Goal: Contribute content: Contribute content

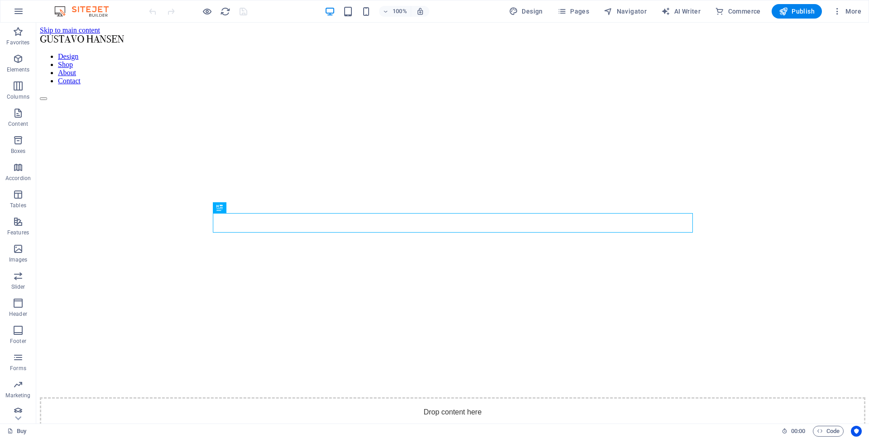
scroll to position [762, 0]
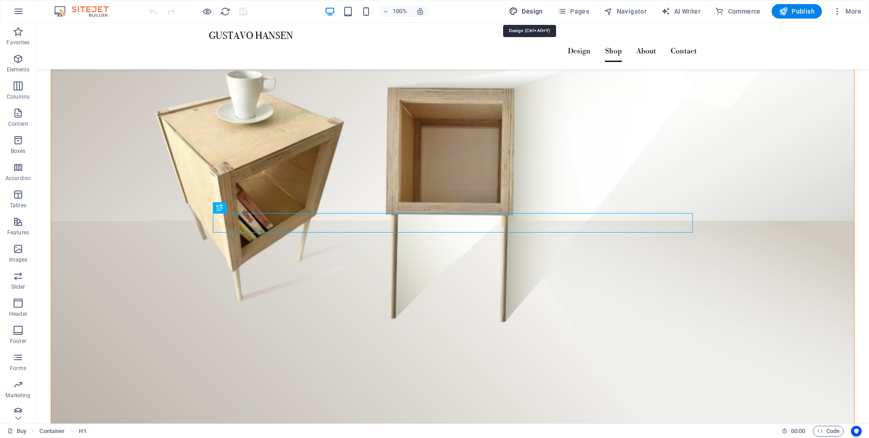
click at [542, 14] on span "Design" at bounding box center [526, 11] width 34 height 9
select select "px"
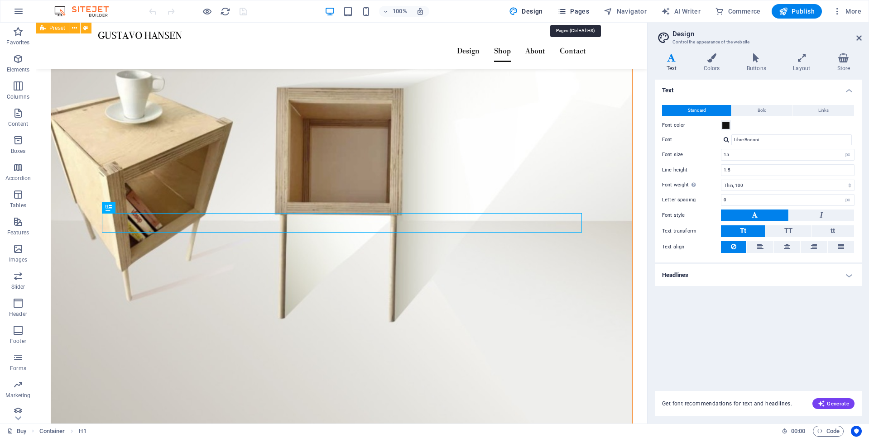
click at [576, 10] on span "Pages" at bounding box center [573, 11] width 32 height 9
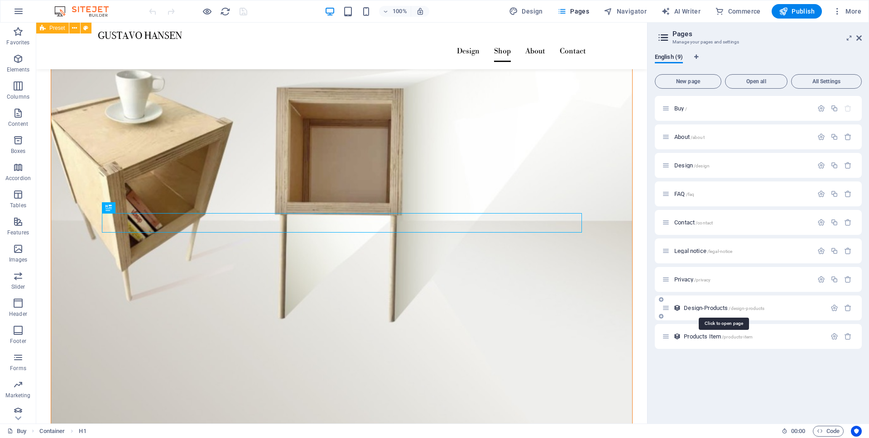
click at [711, 308] on span "Design-Products /design-products" at bounding box center [724, 308] width 81 height 7
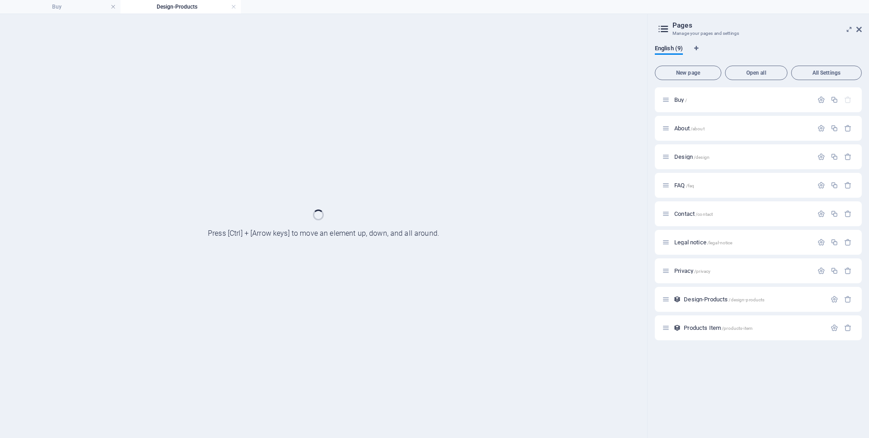
scroll to position [0, 0]
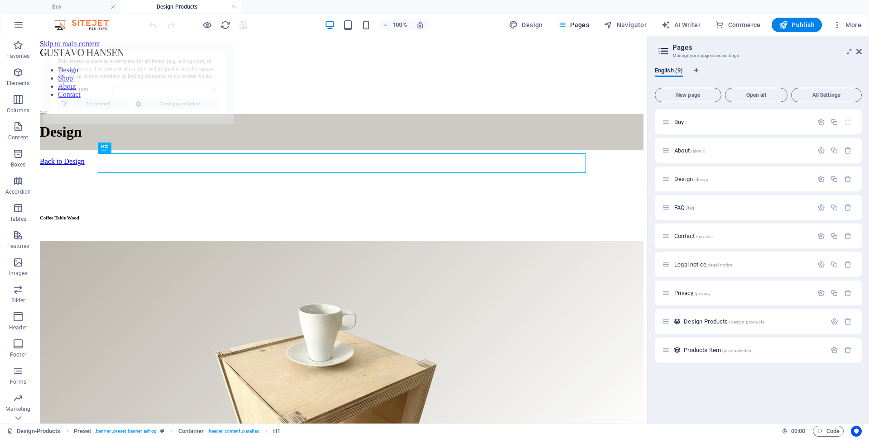
select select "68bc4c68a9ae6cbb060846d9"
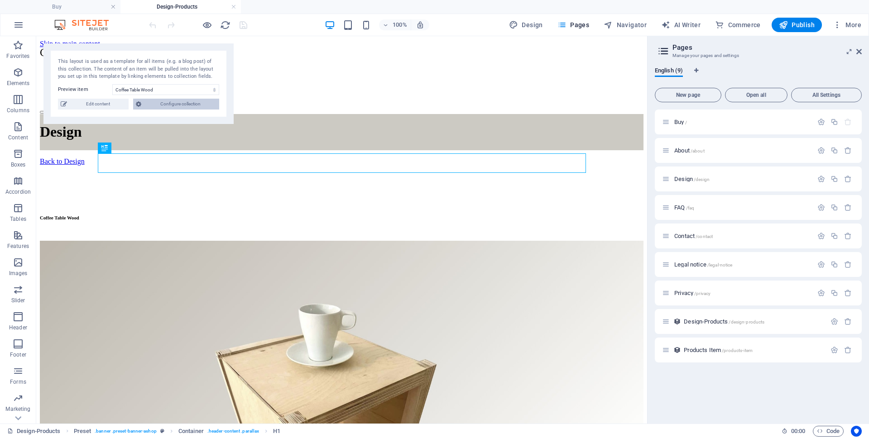
click at [181, 106] on span "Configure collection" at bounding box center [180, 104] width 72 height 11
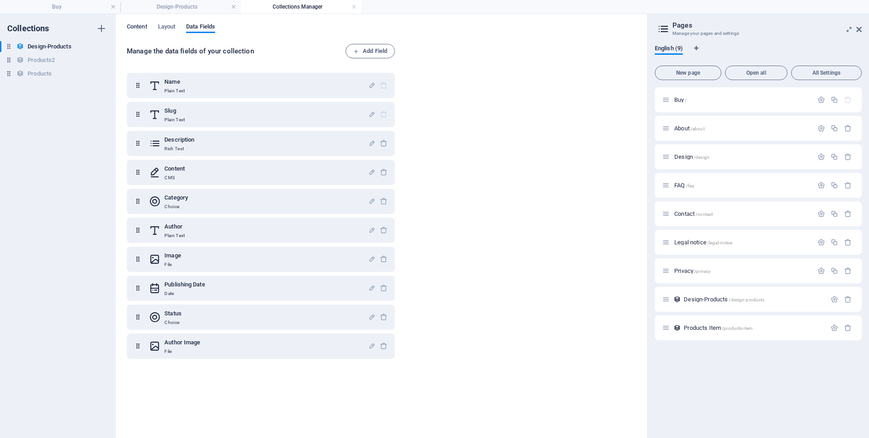
click at [144, 26] on span "Content" at bounding box center [137, 27] width 20 height 13
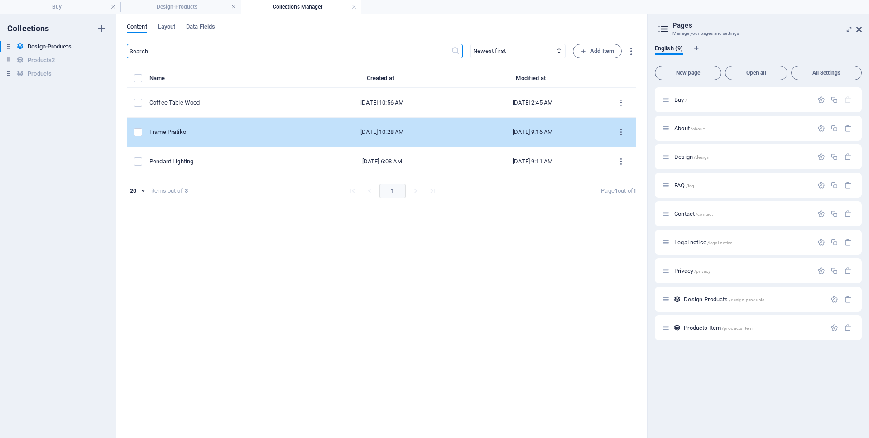
click at [206, 132] on div "Frame Pratiko" at bounding box center [223, 132] width 148 height 8
select select "Category 1"
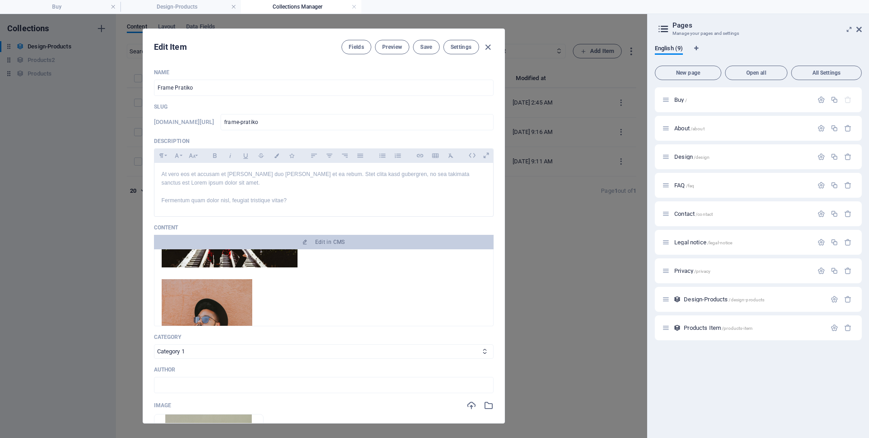
scroll to position [144, 0]
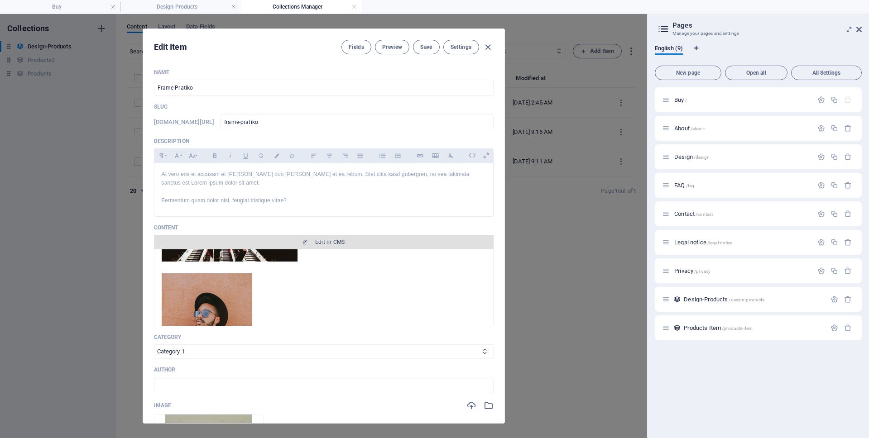
click at [330, 239] on span "Edit in CMS" at bounding box center [330, 242] width 30 height 7
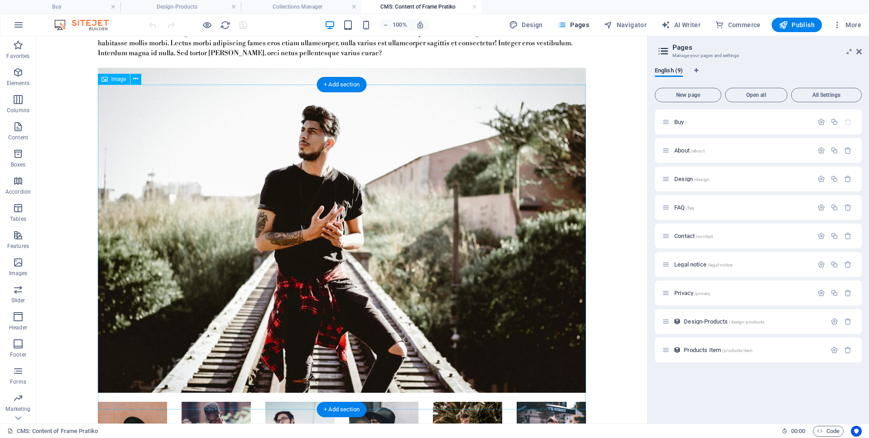
scroll to position [93, 0]
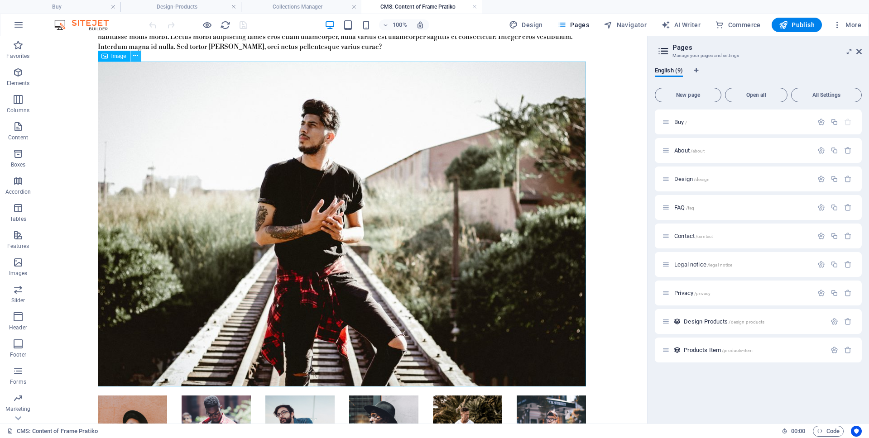
click at [136, 56] on icon at bounding box center [135, 56] width 5 height 10
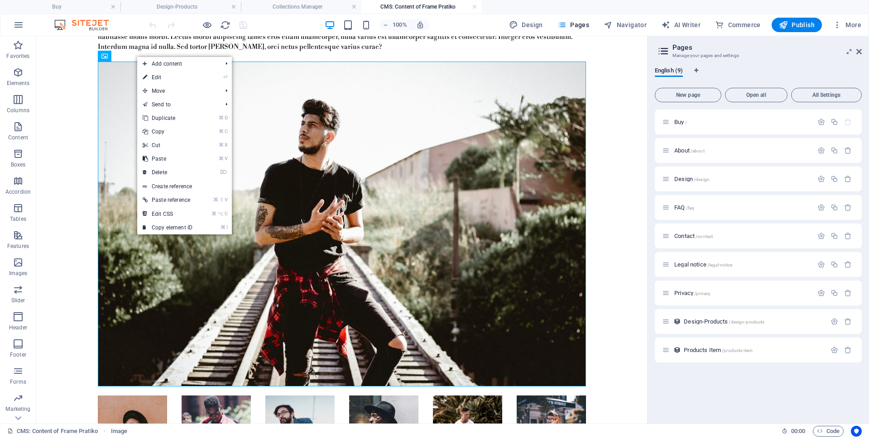
click at [160, 77] on link "⏎ Edit" at bounding box center [167, 78] width 61 height 14
select select "%"
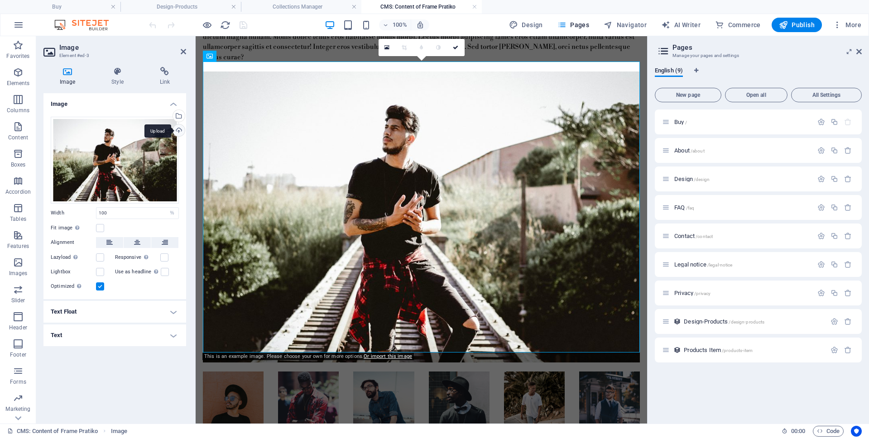
click at [180, 131] on div "Upload" at bounding box center [178, 131] width 14 height 14
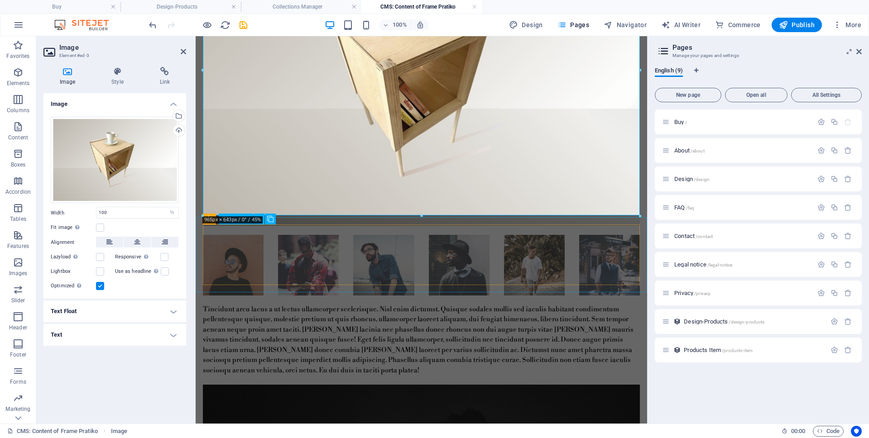
scroll to position [235, 0]
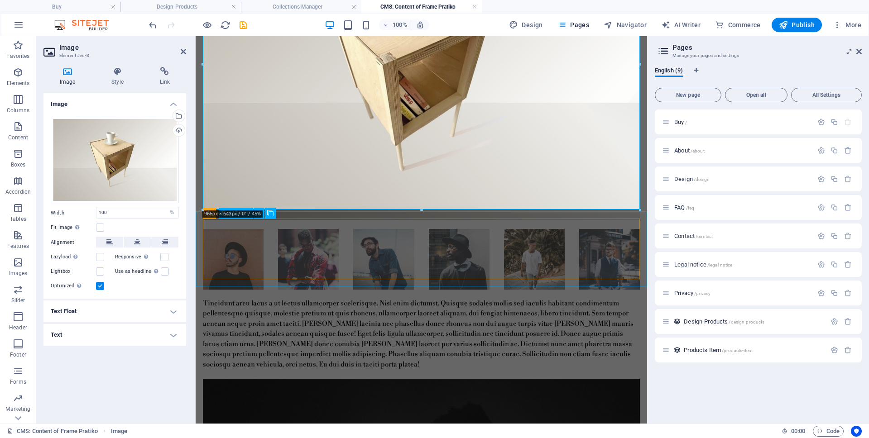
click at [248, 255] on li at bounding box center [233, 259] width 61 height 61
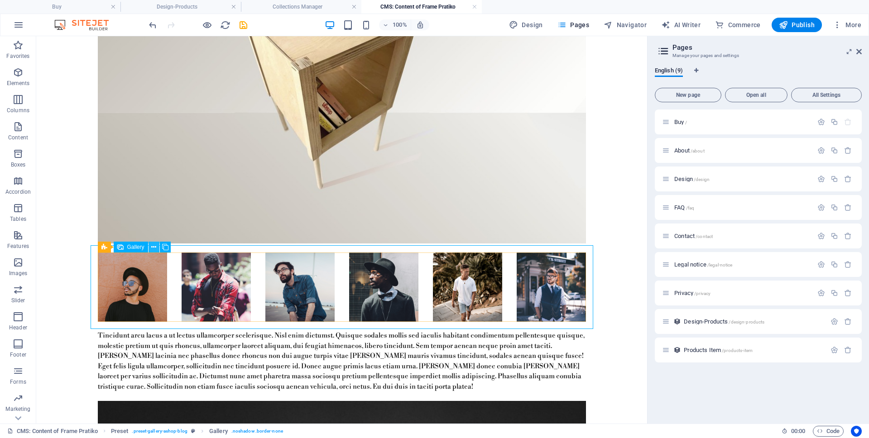
click at [152, 247] on icon at bounding box center [153, 248] width 5 height 10
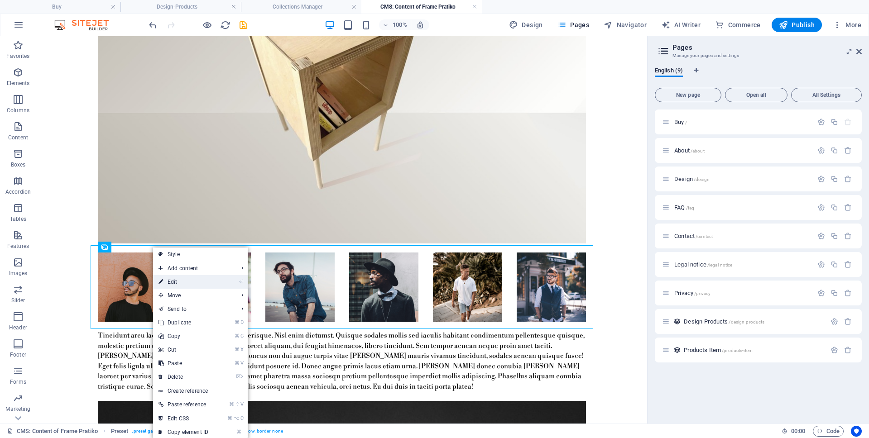
click at [177, 281] on link "⏎ Edit" at bounding box center [183, 282] width 61 height 14
select select "4"
select select "px"
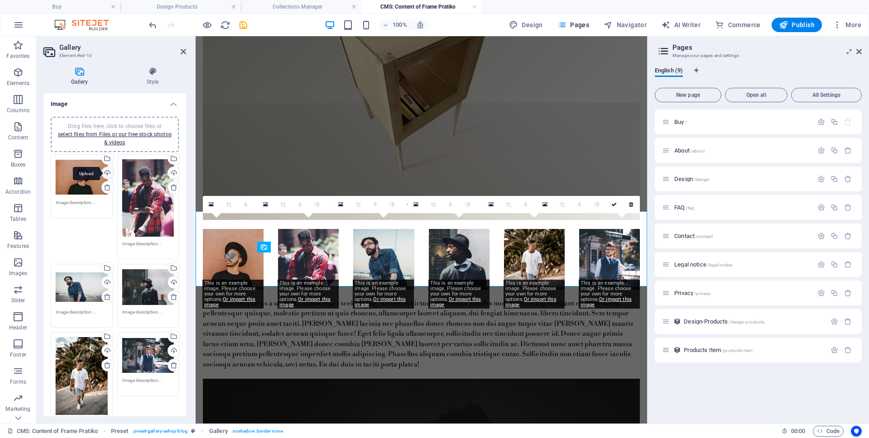
click at [107, 172] on div "Upload" at bounding box center [107, 174] width 14 height 14
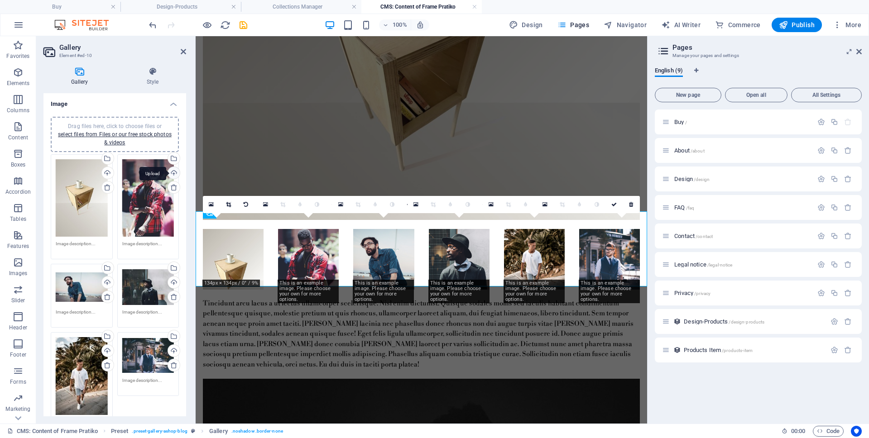
click at [172, 173] on div "Upload" at bounding box center [173, 174] width 14 height 14
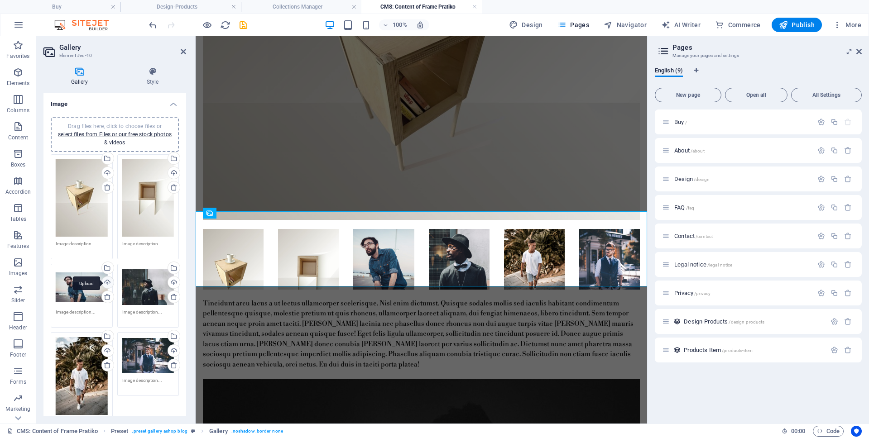
click at [106, 279] on div "Upload" at bounding box center [107, 284] width 14 height 14
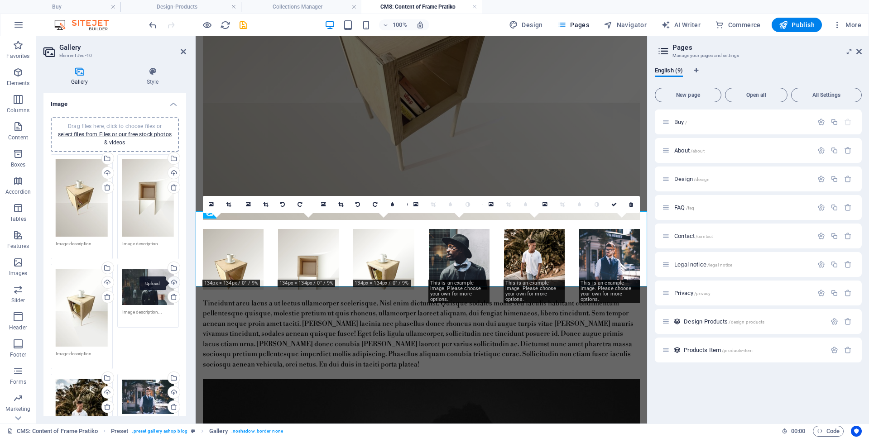
click at [172, 280] on div "Upload" at bounding box center [173, 284] width 14 height 14
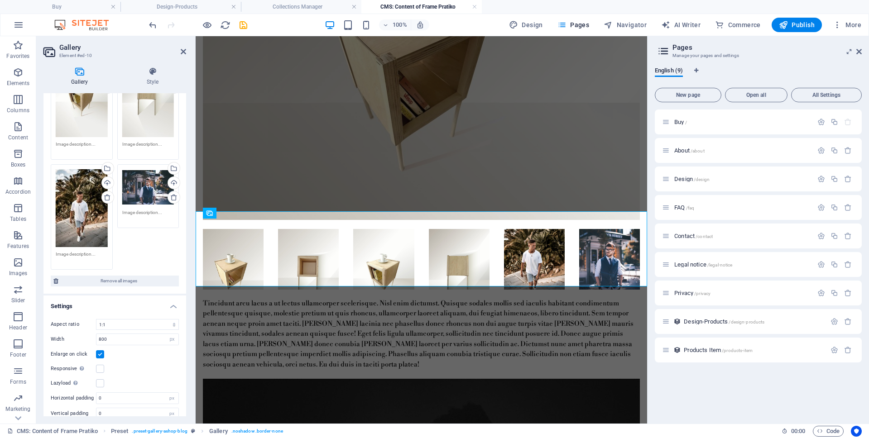
scroll to position [216, 0]
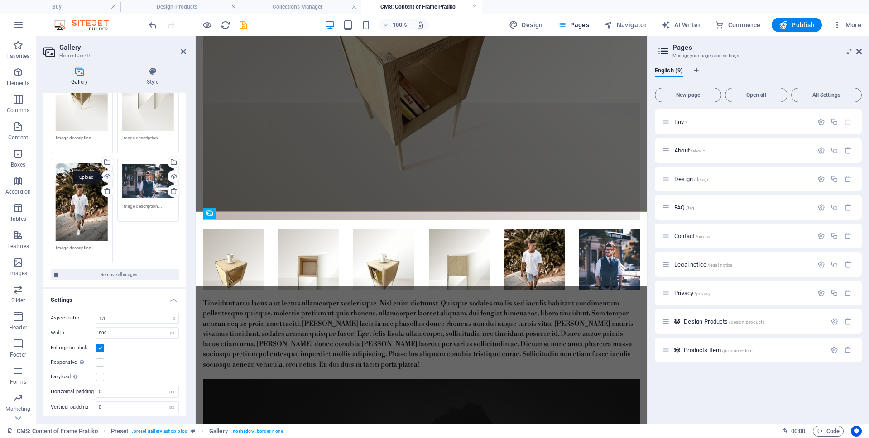
click at [107, 173] on div "Upload" at bounding box center [107, 178] width 14 height 14
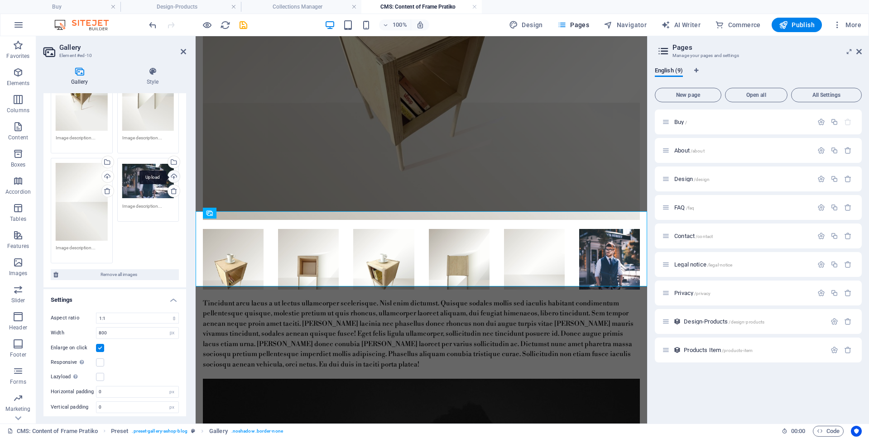
click at [173, 174] on div "Upload" at bounding box center [173, 178] width 14 height 14
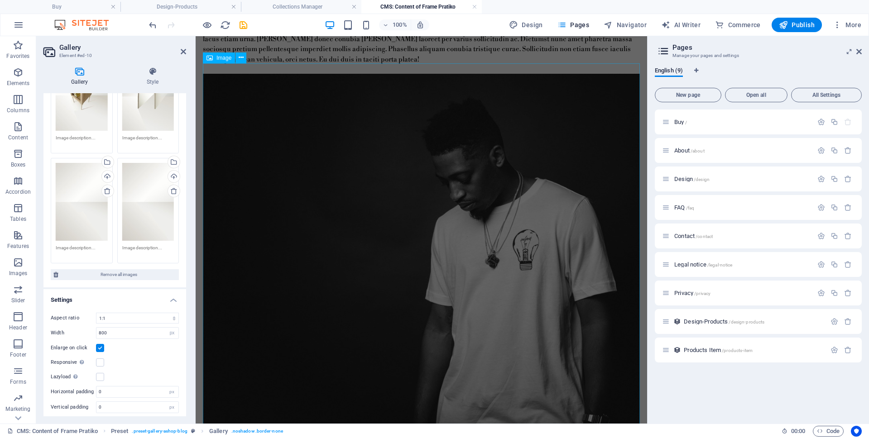
scroll to position [541, 0]
click at [240, 59] on icon at bounding box center [241, 58] width 5 height 10
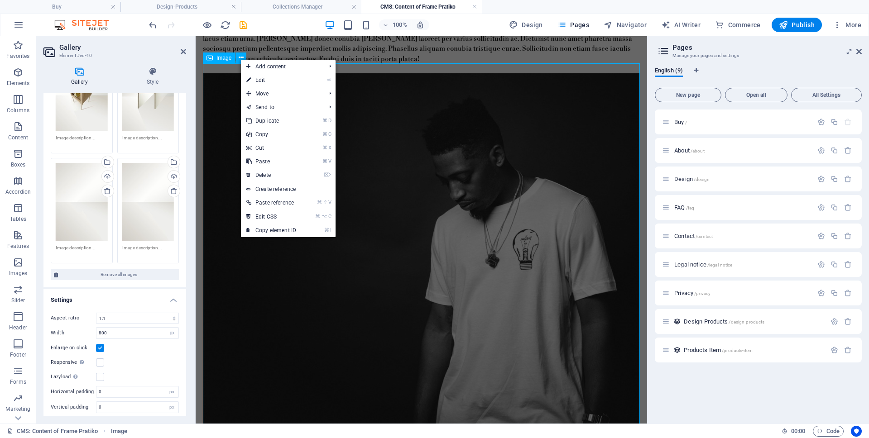
scroll to position [584, 0]
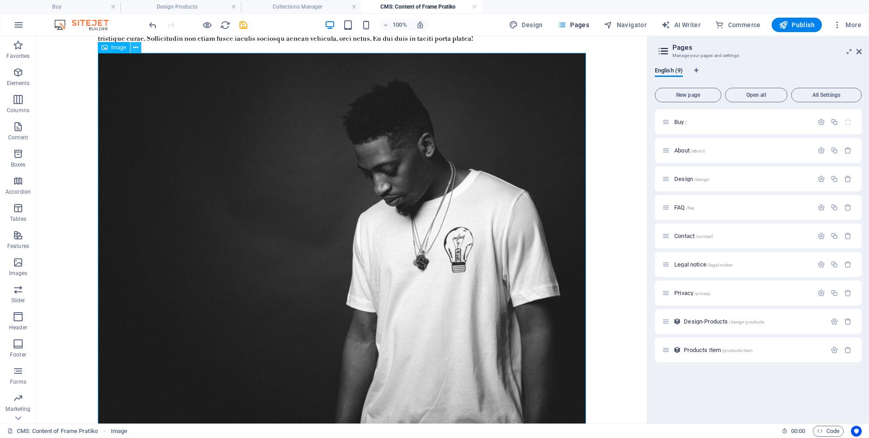
click at [135, 48] on icon at bounding box center [135, 48] width 5 height 10
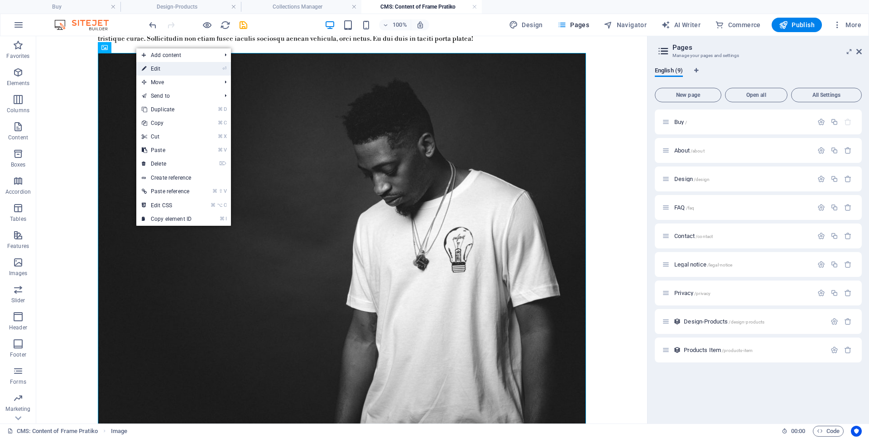
click at [154, 69] on link "⏎ Edit" at bounding box center [166, 69] width 61 height 14
select select "%"
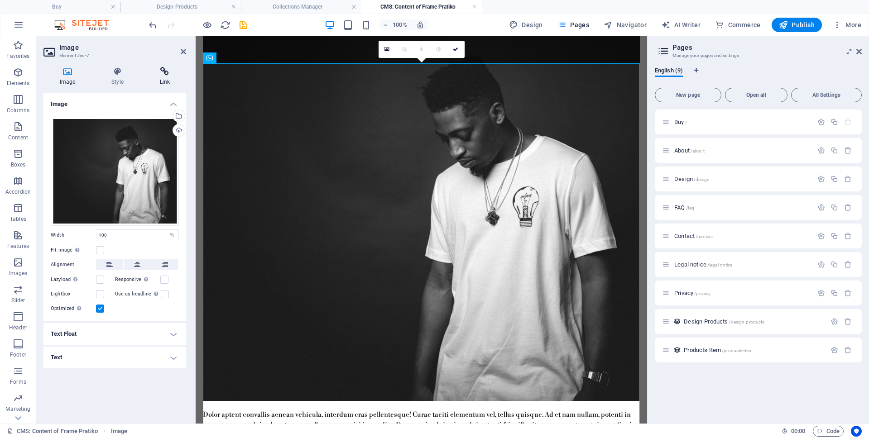
scroll to position [541, 0]
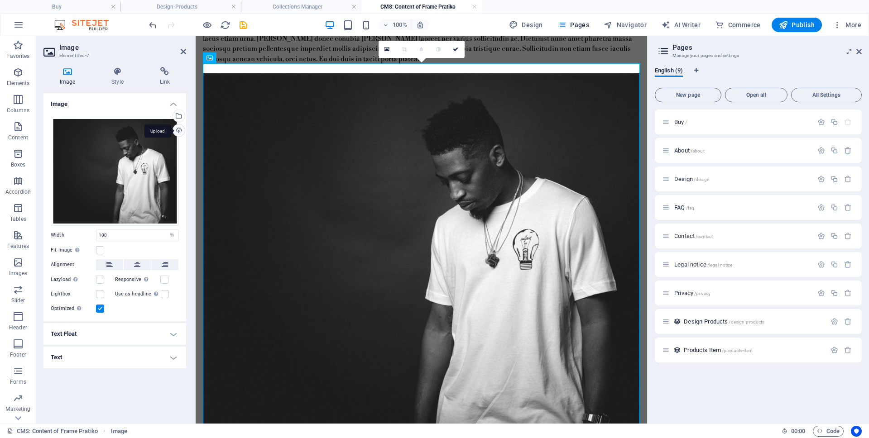
click at [179, 130] on div "Upload" at bounding box center [178, 131] width 14 height 14
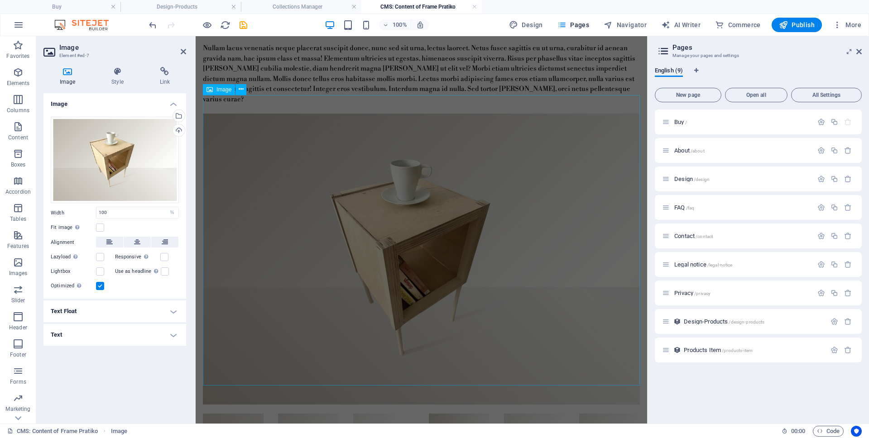
scroll to position [0, 0]
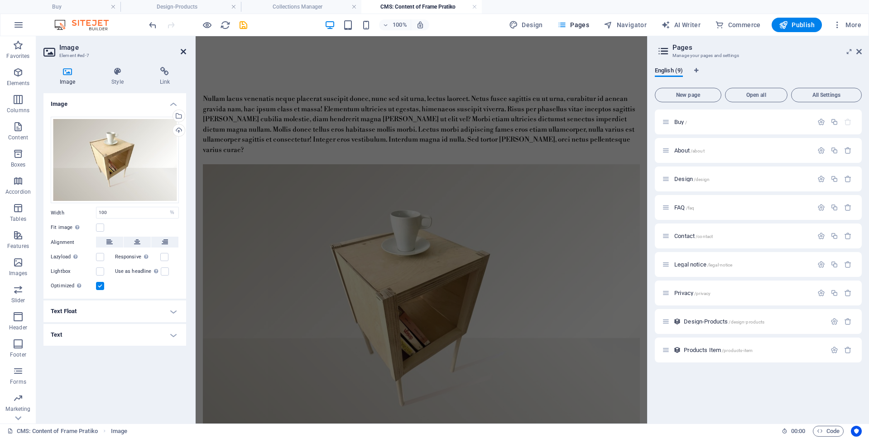
click at [185, 53] on icon at bounding box center [183, 51] width 5 height 7
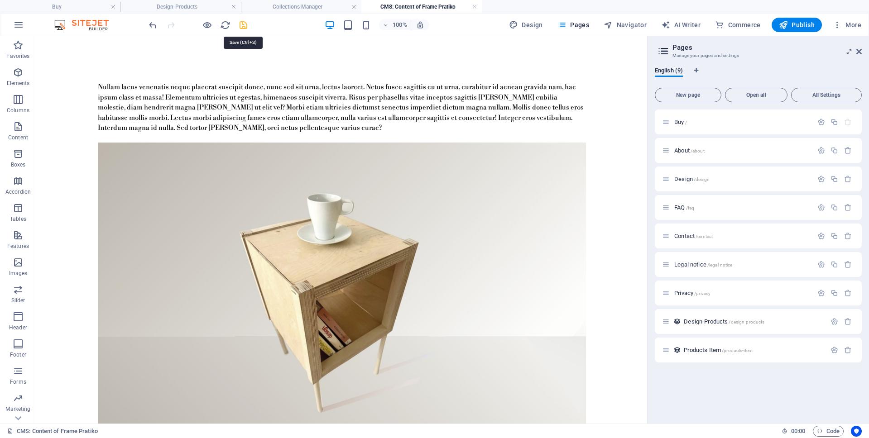
scroll to position [11, 0]
click at [243, 27] on icon "save" at bounding box center [243, 25] width 10 height 10
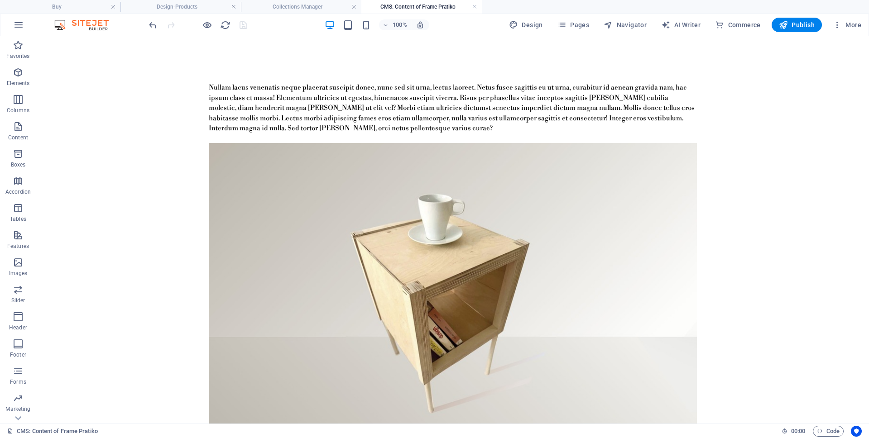
scroll to position [27, 0]
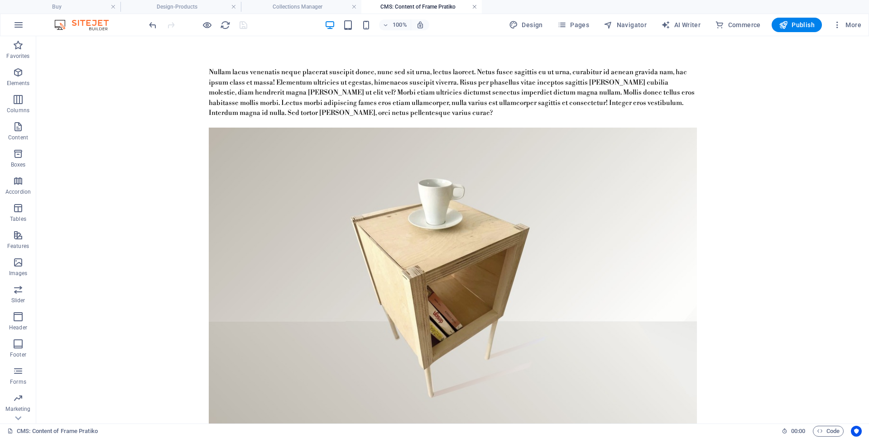
click at [475, 7] on link at bounding box center [474, 7] width 5 height 9
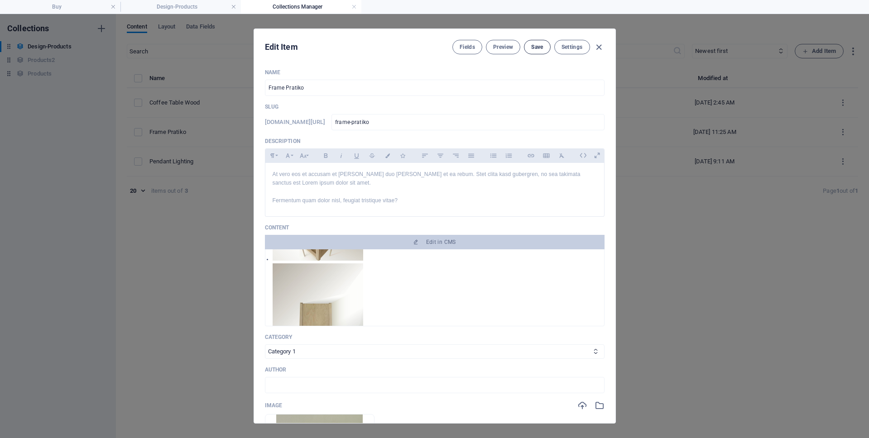
scroll to position [432, 0]
click at [538, 50] on span "Save" at bounding box center [537, 46] width 12 height 7
click at [601, 48] on icon "button" at bounding box center [599, 47] width 10 height 10
type input "[DATE]"
type input "frame-pratiko"
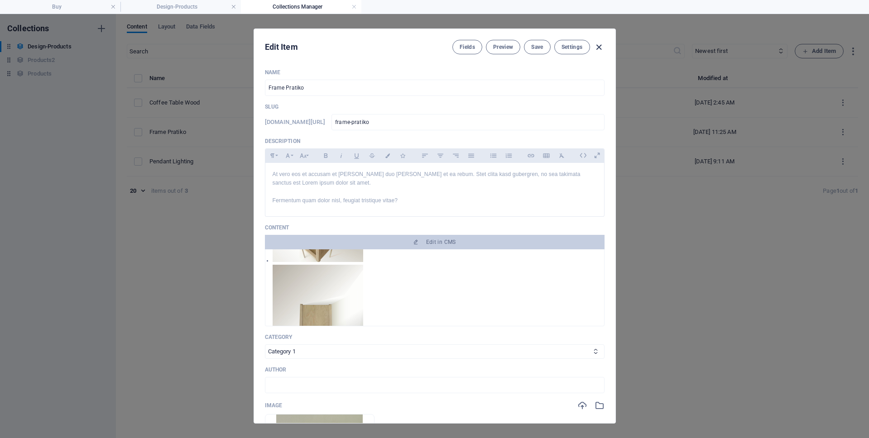
scroll to position [0, 0]
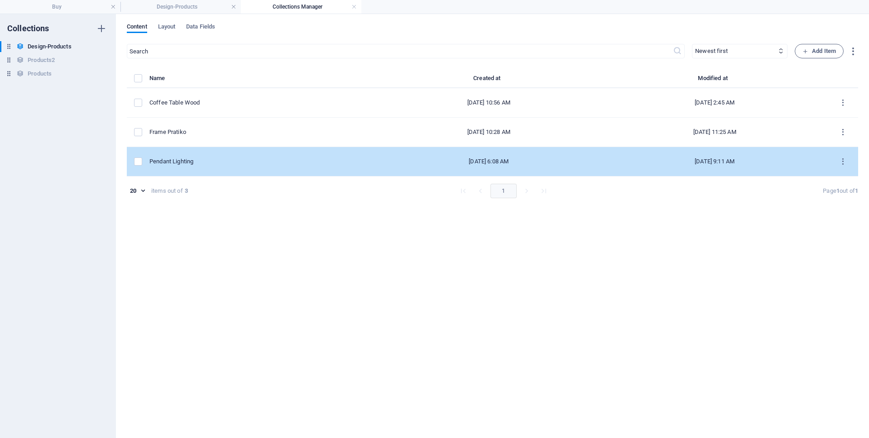
click at [216, 163] on div "Pendant Lighting" at bounding box center [258, 162] width 219 height 8
select select "Fashion"
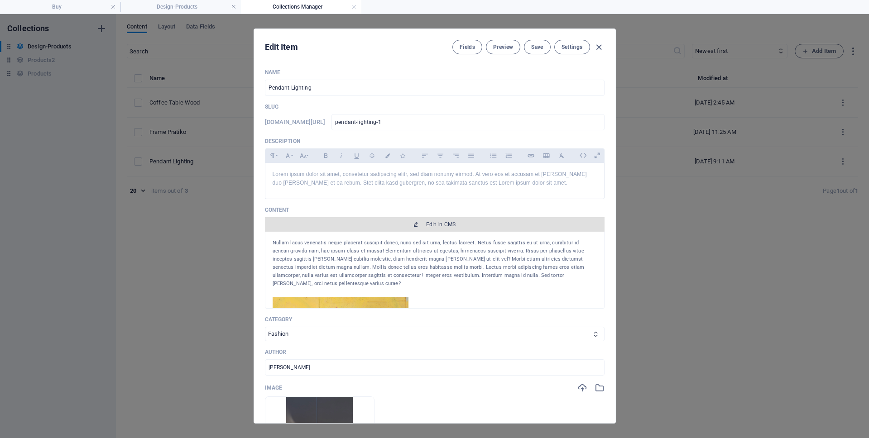
click at [440, 227] on span "Edit in CMS" at bounding box center [441, 224] width 30 height 7
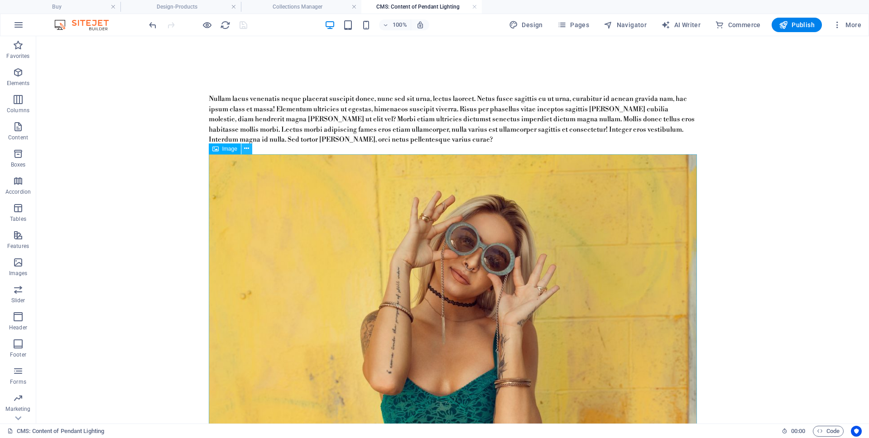
click at [249, 151] on button at bounding box center [246, 149] width 11 height 11
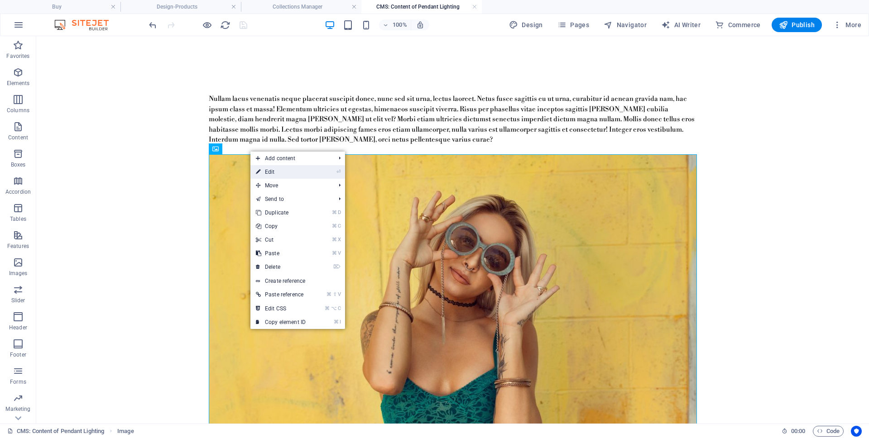
drag, startPoint x: 266, startPoint y: 171, endPoint x: 70, endPoint y: 134, distance: 199.3
click at [266, 171] on link "⏎ Edit" at bounding box center [280, 172] width 61 height 14
select select "%"
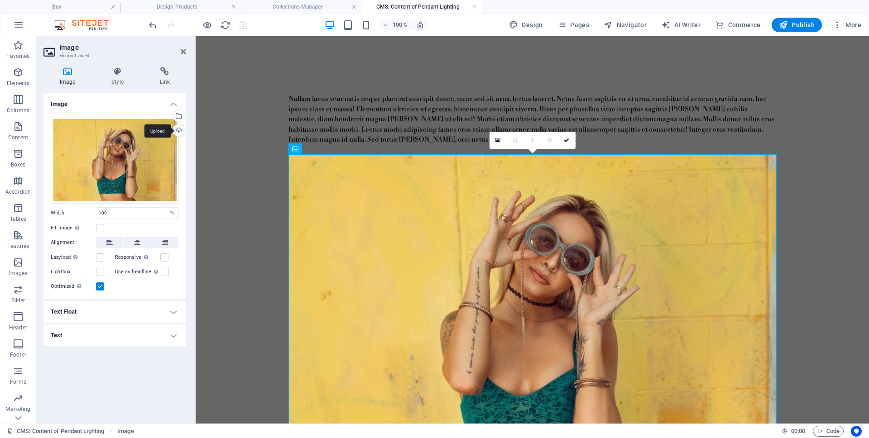
click at [182, 129] on div "Upload" at bounding box center [178, 131] width 14 height 14
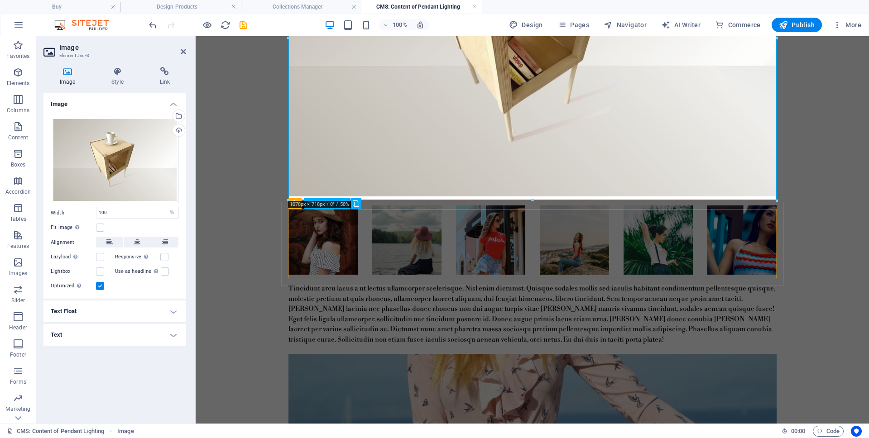
scroll to position [291, 0]
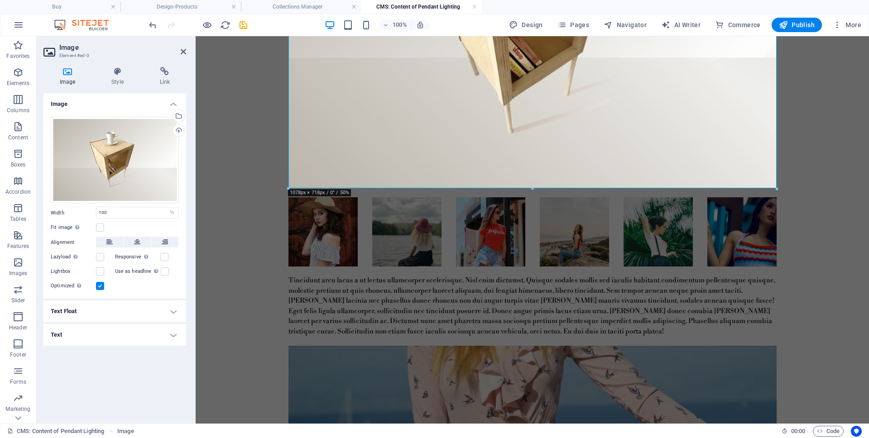
click at [255, 219] on body "Skip to main content Nullam lacus venenatis neque placerat suscipit donec, nunc…" at bounding box center [532, 278] width 673 height 1064
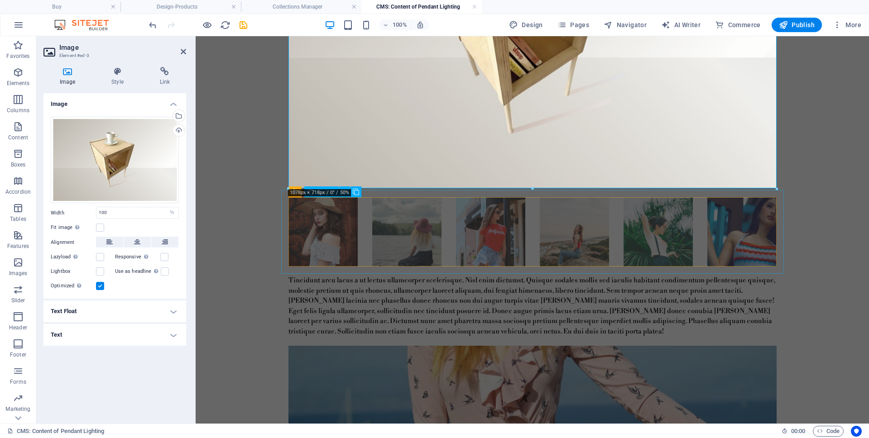
click at [350, 219] on li at bounding box center [322, 231] width 69 height 69
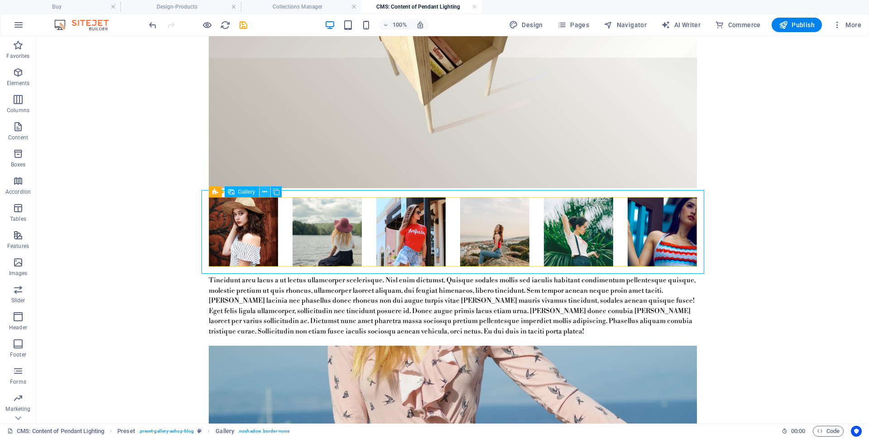
click at [267, 193] on icon at bounding box center [264, 192] width 5 height 10
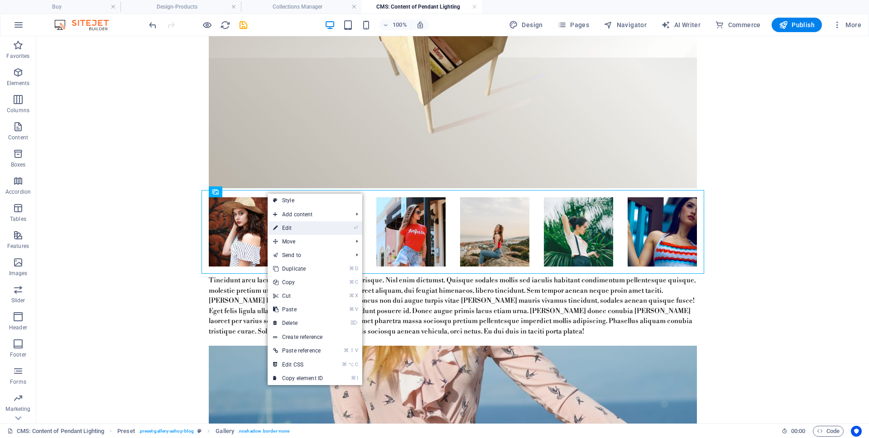
click at [287, 225] on link "⏎ Edit" at bounding box center [298, 228] width 61 height 14
select select "4"
select select "px"
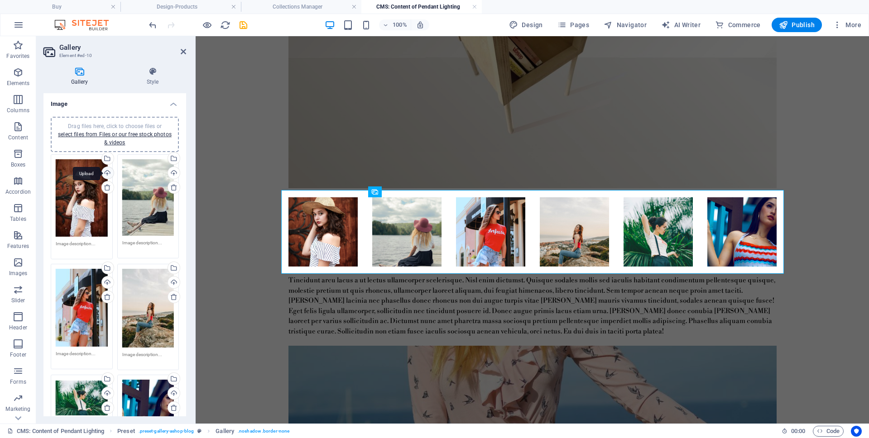
click at [109, 174] on div "Upload" at bounding box center [107, 174] width 14 height 14
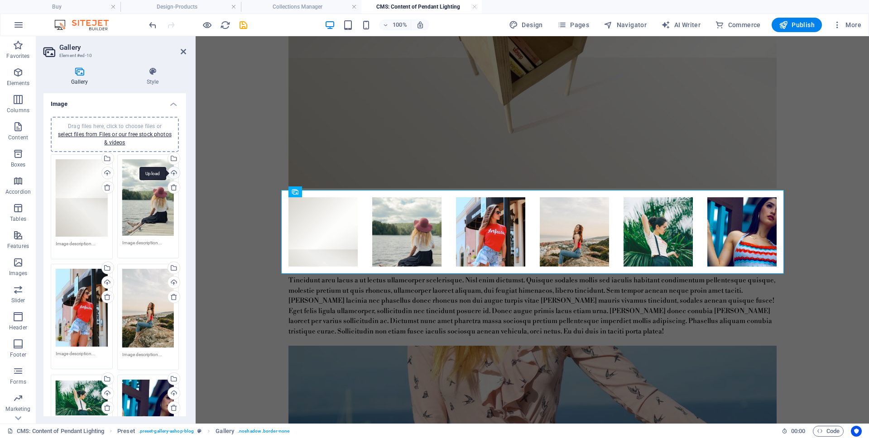
click at [174, 173] on div "Upload" at bounding box center [173, 174] width 14 height 14
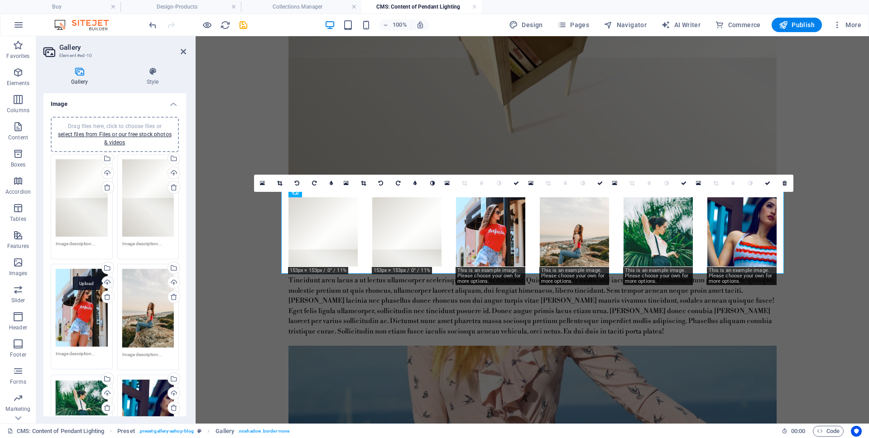
click at [106, 281] on div "Upload" at bounding box center [107, 284] width 14 height 14
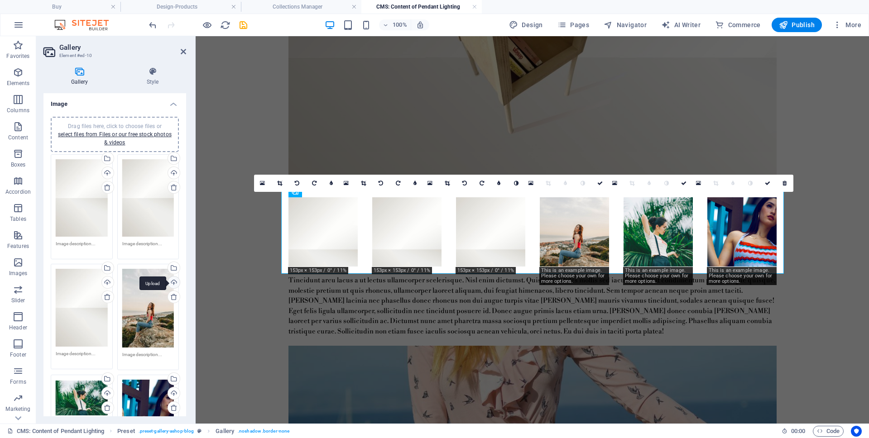
click at [174, 282] on div "Upload" at bounding box center [173, 284] width 14 height 14
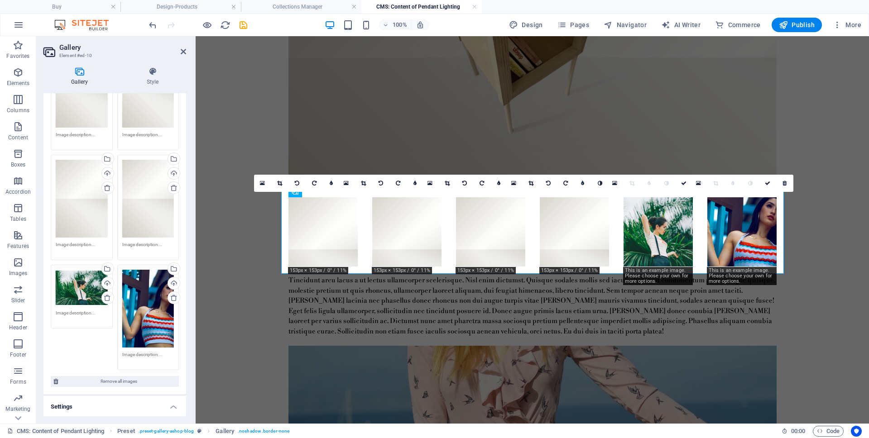
scroll to position [114, 0]
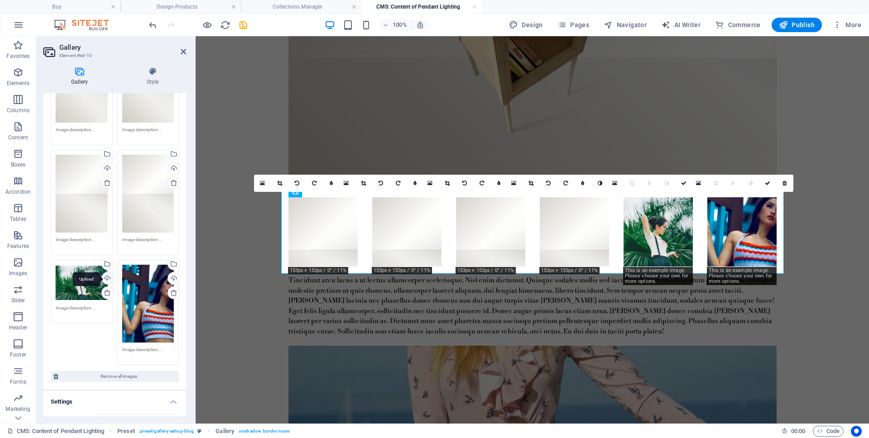
click at [108, 276] on div "Upload" at bounding box center [107, 280] width 14 height 14
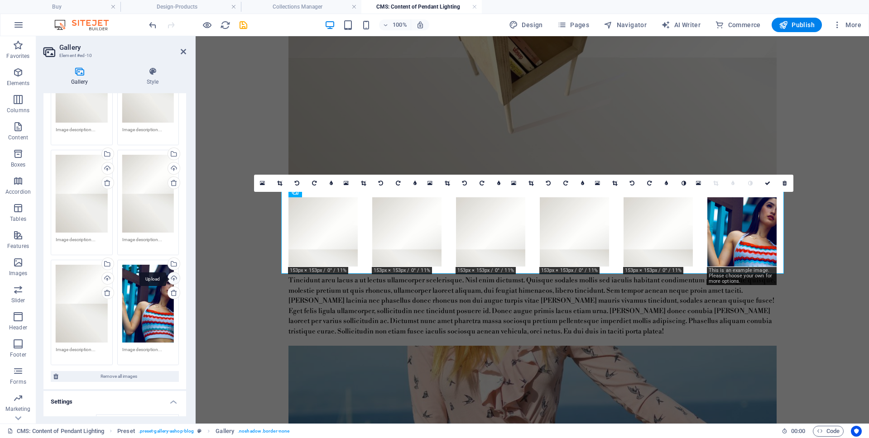
click at [172, 277] on div "Upload" at bounding box center [173, 280] width 14 height 14
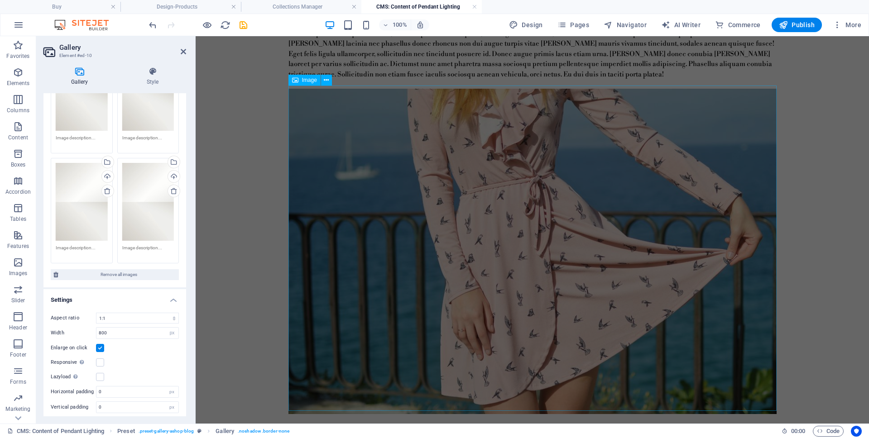
scroll to position [551, 0]
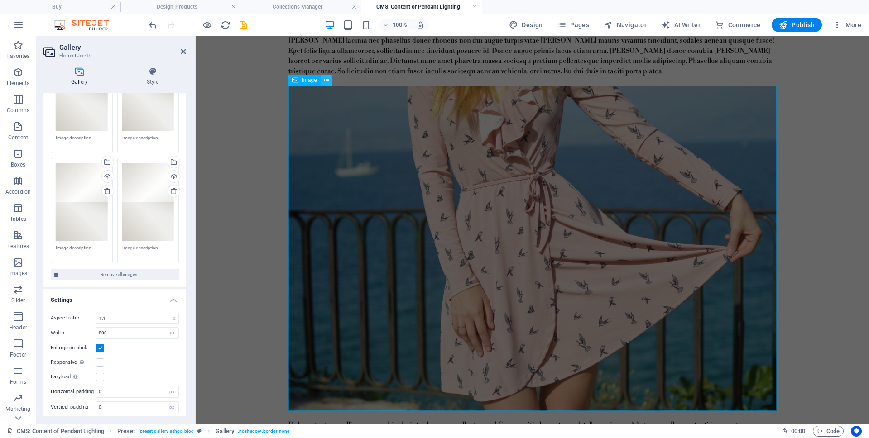
click at [327, 81] on icon at bounding box center [326, 81] width 5 height 10
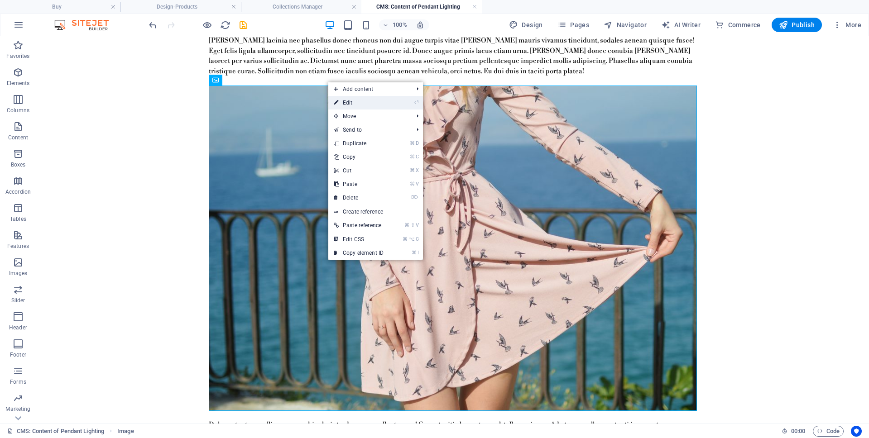
click at [342, 101] on link "⏎ Edit" at bounding box center [358, 103] width 61 height 14
select select "%"
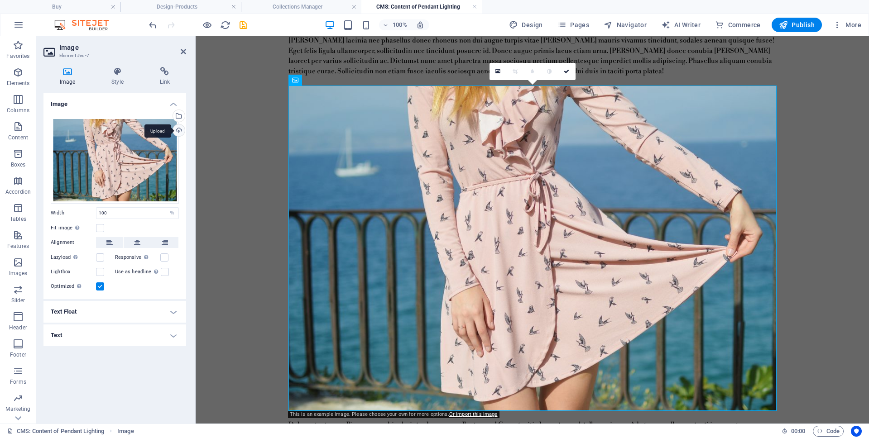
click at [180, 130] on div "Upload" at bounding box center [178, 131] width 14 height 14
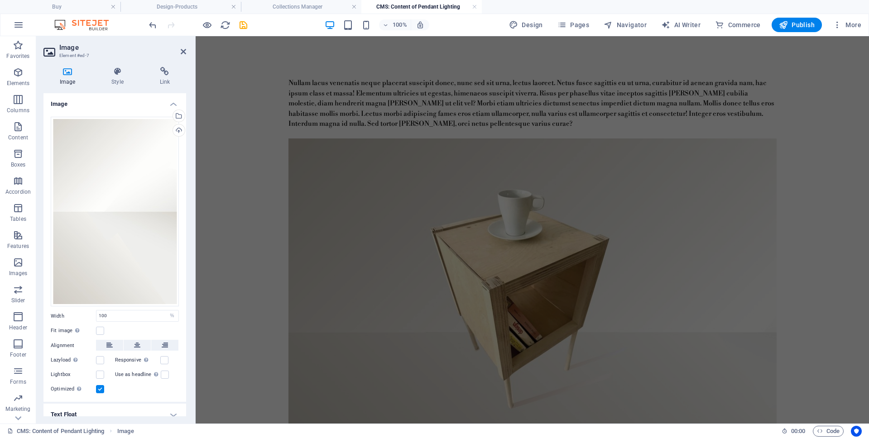
scroll to position [0, 0]
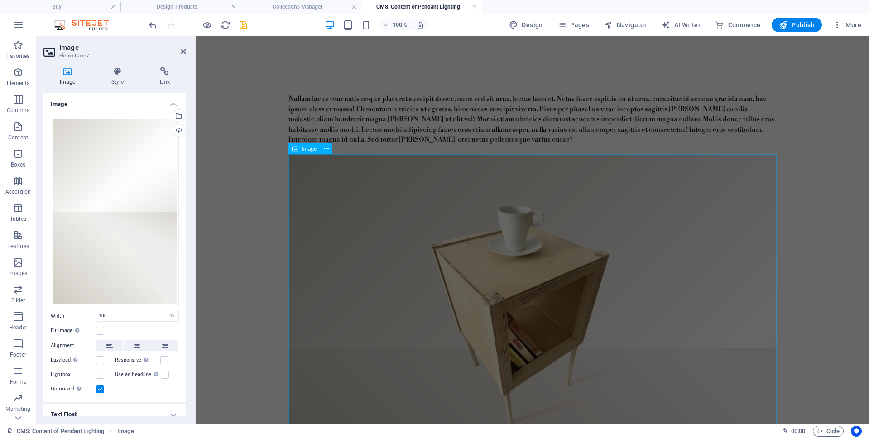
click at [311, 177] on figure at bounding box center [532, 316] width 488 height 325
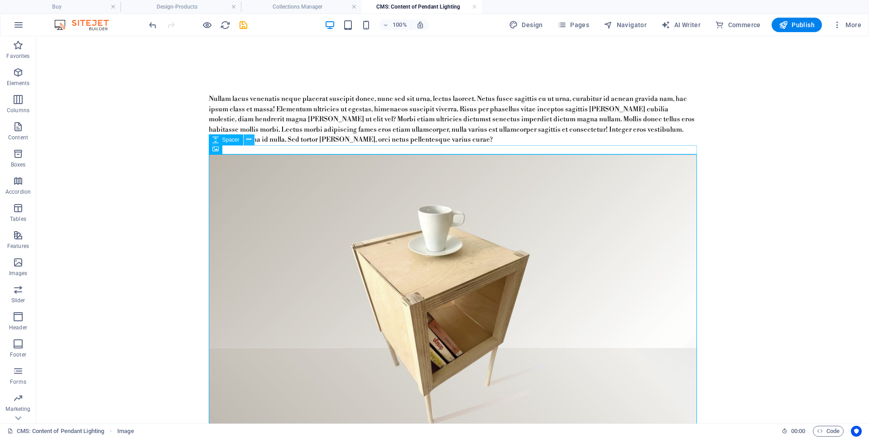
click at [249, 142] on icon at bounding box center [248, 140] width 5 height 10
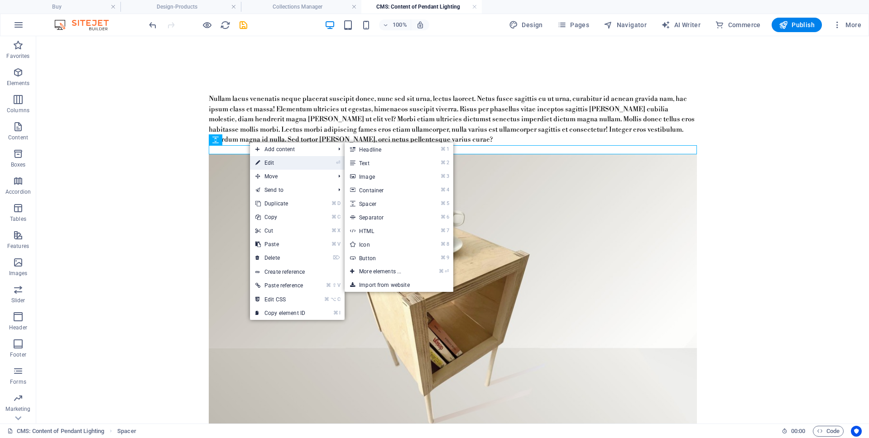
click at [268, 161] on link "⏎ Edit" at bounding box center [280, 163] width 61 height 14
select select "px"
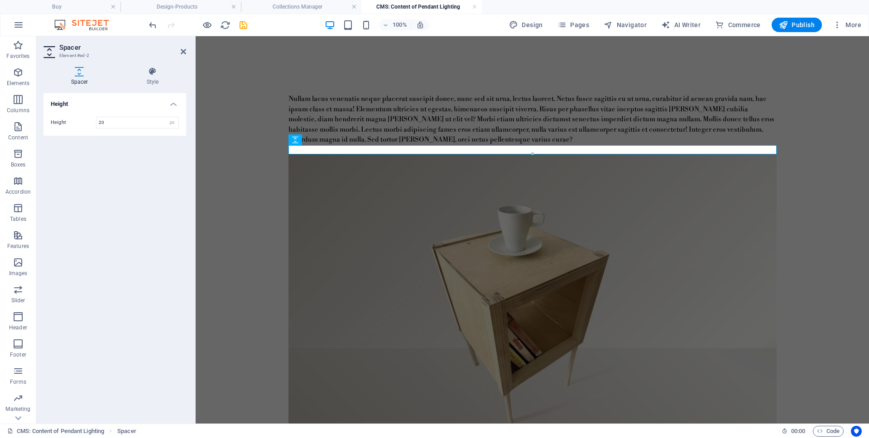
scroll to position [2, 0]
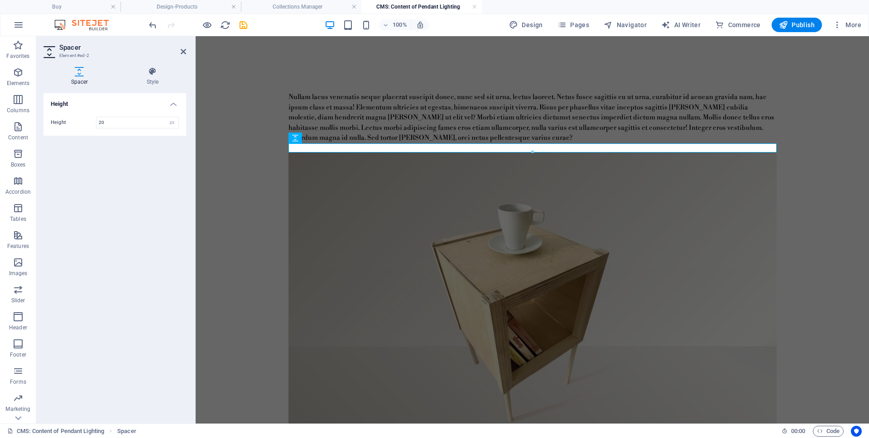
click at [184, 52] on icon at bounding box center [183, 51] width 5 height 7
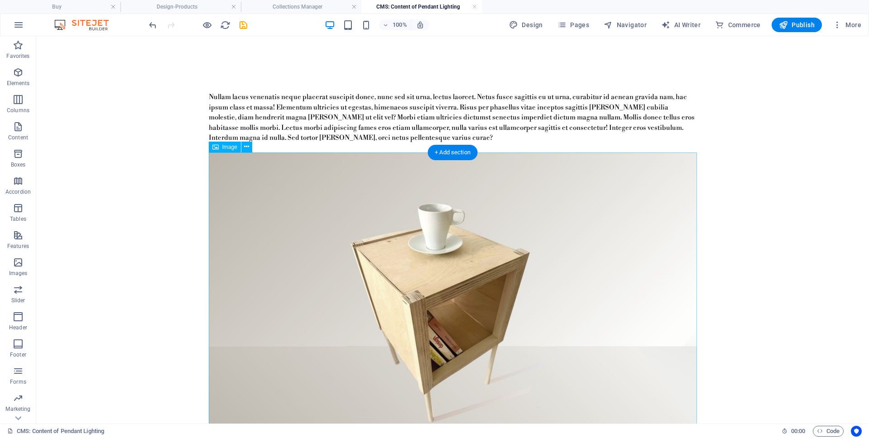
click at [259, 190] on figure at bounding box center [453, 315] width 488 height 325
click at [247, 149] on icon at bounding box center [246, 147] width 5 height 10
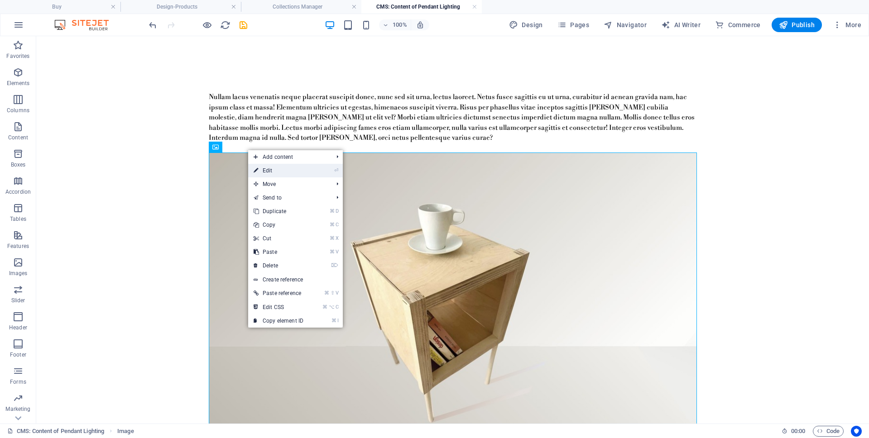
click at [260, 168] on link "⏎ Edit" at bounding box center [278, 171] width 61 height 14
select select "%"
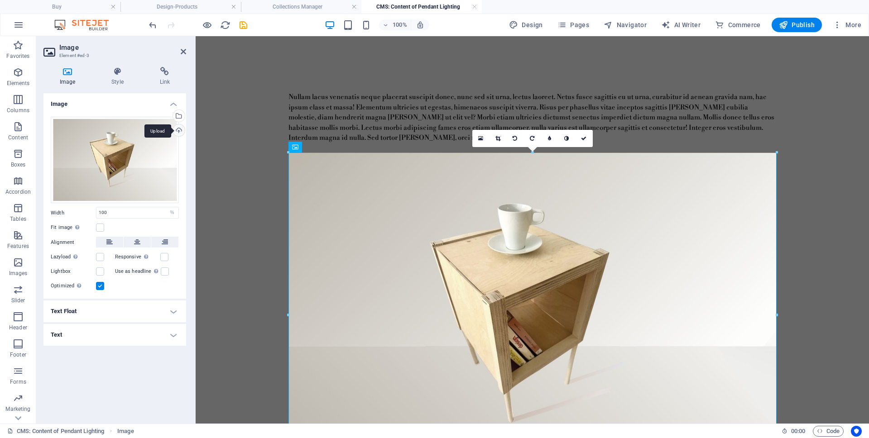
click at [181, 131] on div "Upload" at bounding box center [178, 131] width 14 height 14
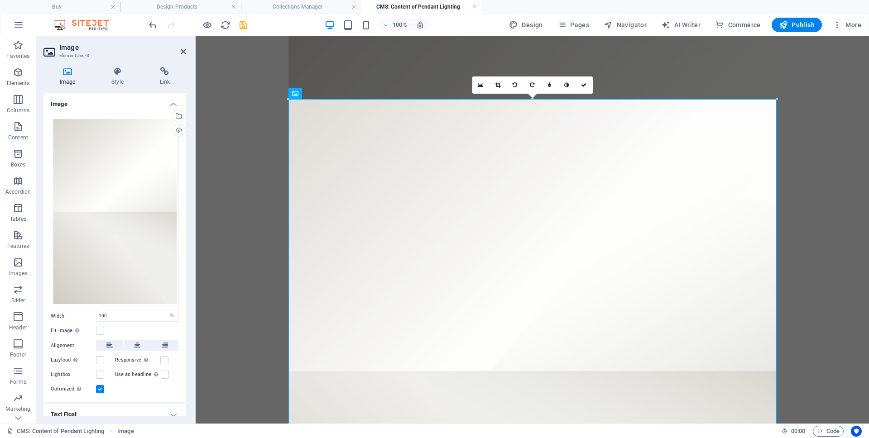
scroll to position [0, 0]
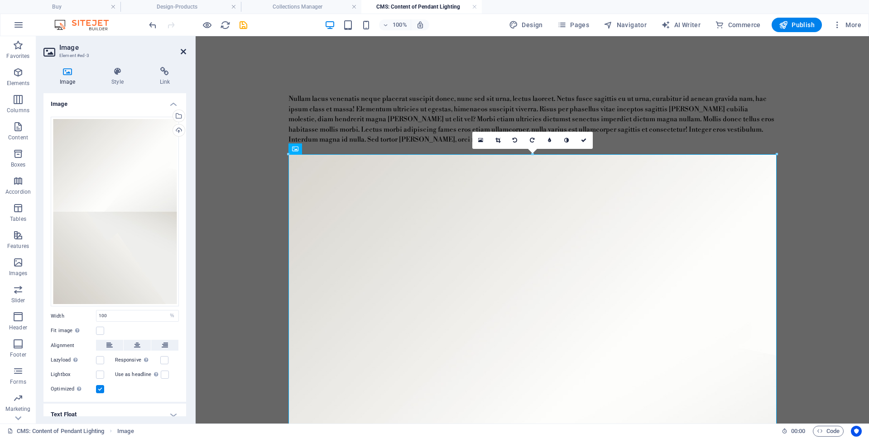
click at [183, 53] on icon at bounding box center [183, 51] width 5 height 7
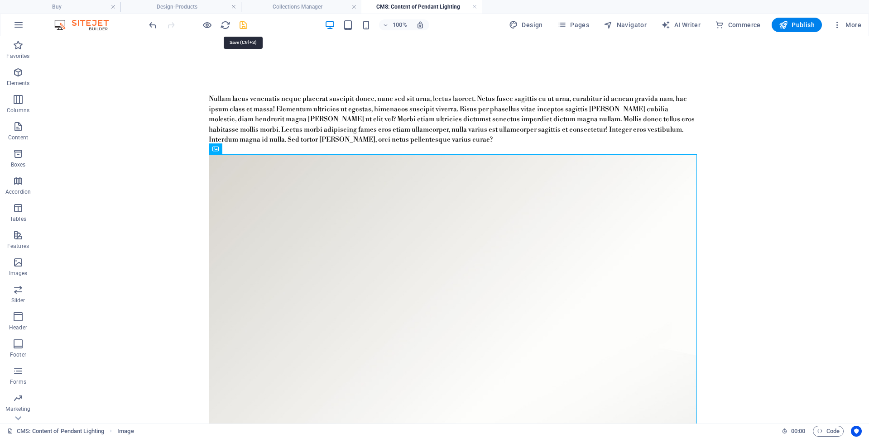
click at [243, 25] on icon "save" at bounding box center [243, 25] width 10 height 10
click at [474, 9] on link at bounding box center [474, 7] width 5 height 9
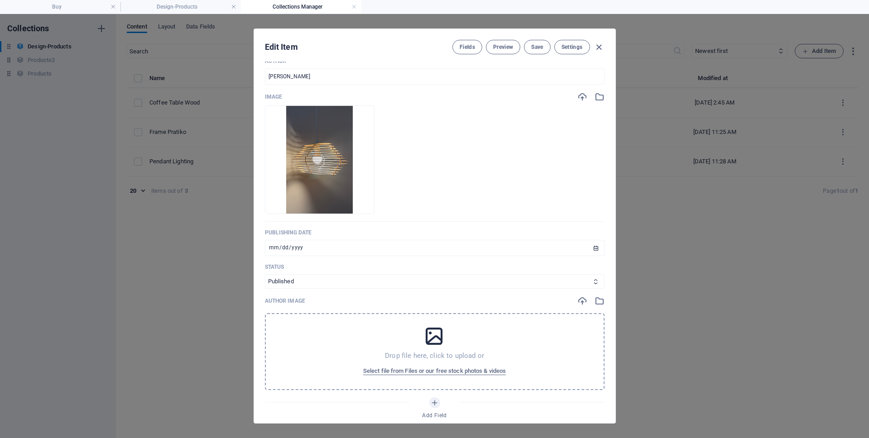
scroll to position [215, 0]
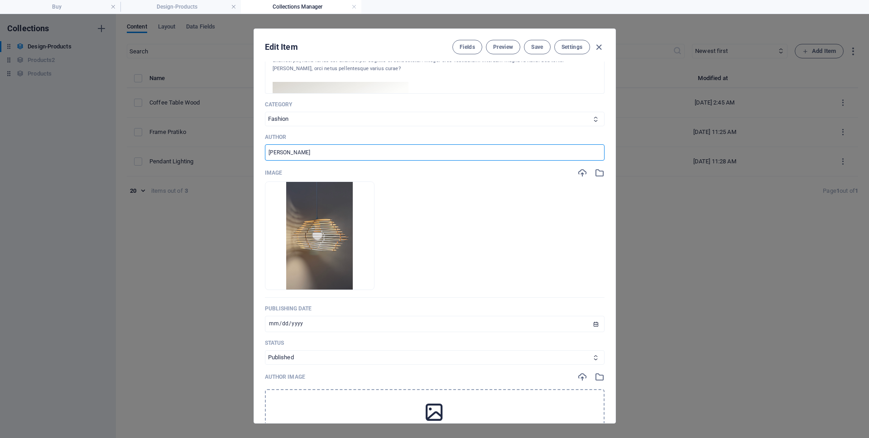
drag, startPoint x: 298, startPoint y: 152, endPoint x: 225, endPoint y: 152, distance: 73.3
click at [230, 152] on div "Edit Item Fields Preview Save Settings Name Pendant Lighting ​ Slug [DOMAIN_NAM…" at bounding box center [434, 226] width 869 height 424
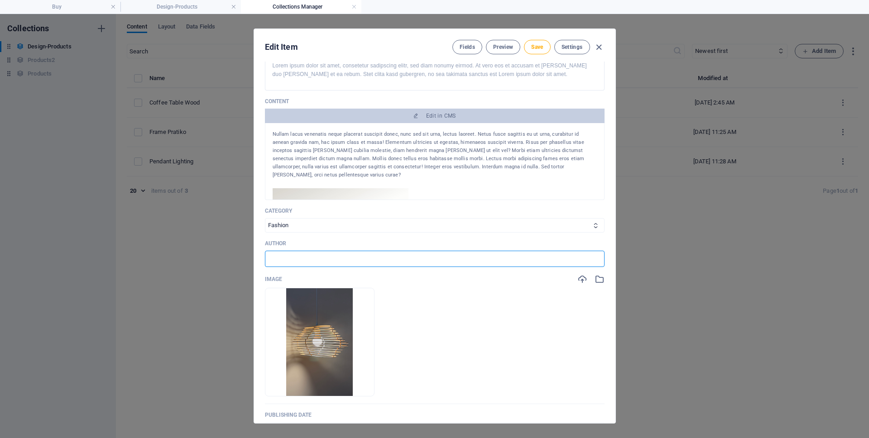
scroll to position [0, 0]
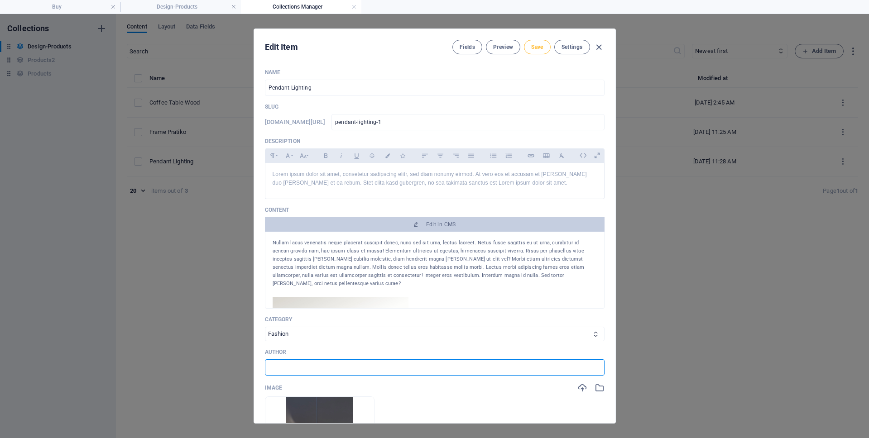
click at [541, 49] on span "Save" at bounding box center [537, 46] width 12 height 7
click at [599, 48] on icon "button" at bounding box center [599, 47] width 10 height 10
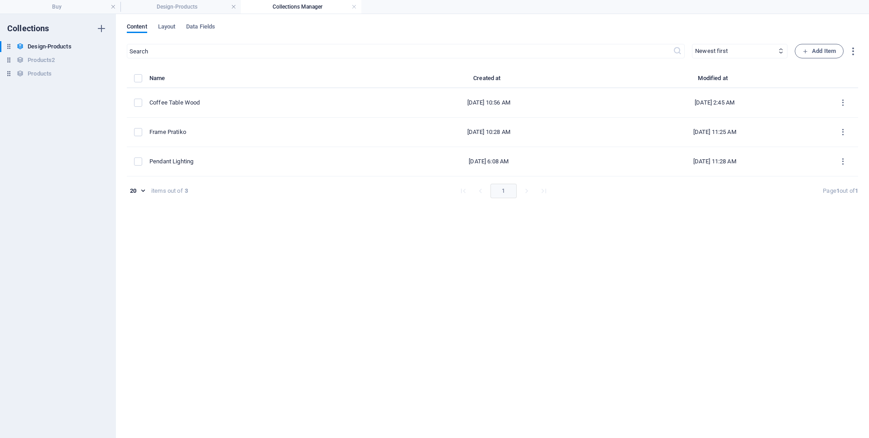
type input "[DATE]"
type input "pendant-lighting-1"
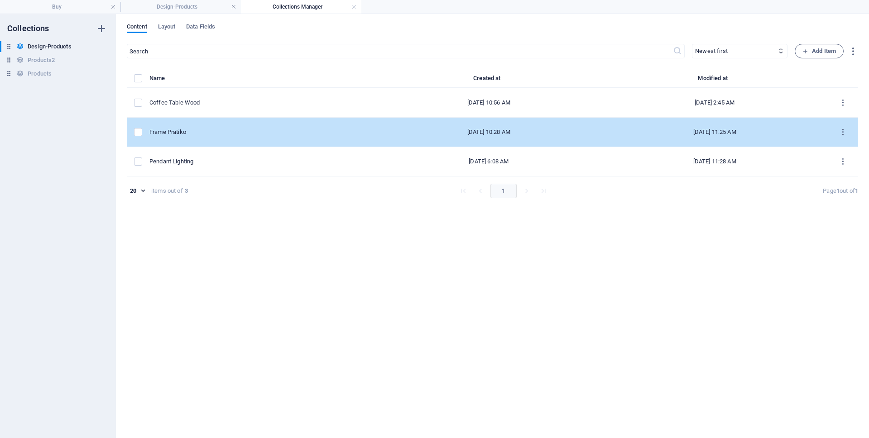
click at [216, 131] on div "Frame Pratiko" at bounding box center [258, 132] width 219 height 8
select select "Category 1"
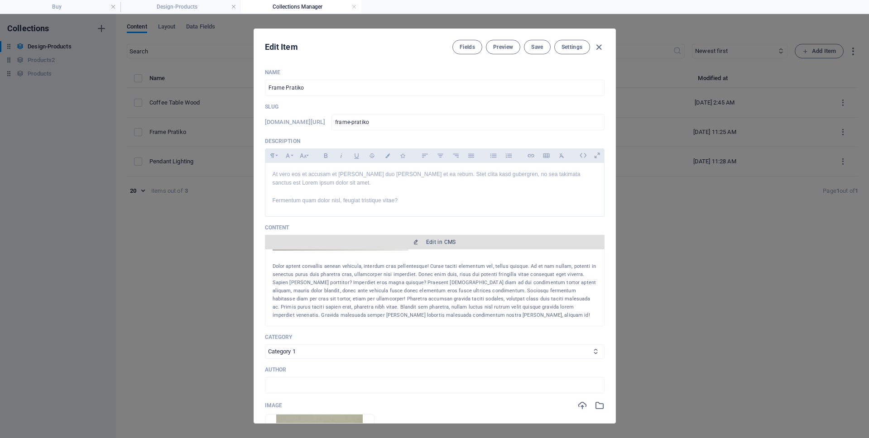
click at [443, 243] on span "Edit in CMS" at bounding box center [441, 242] width 30 height 7
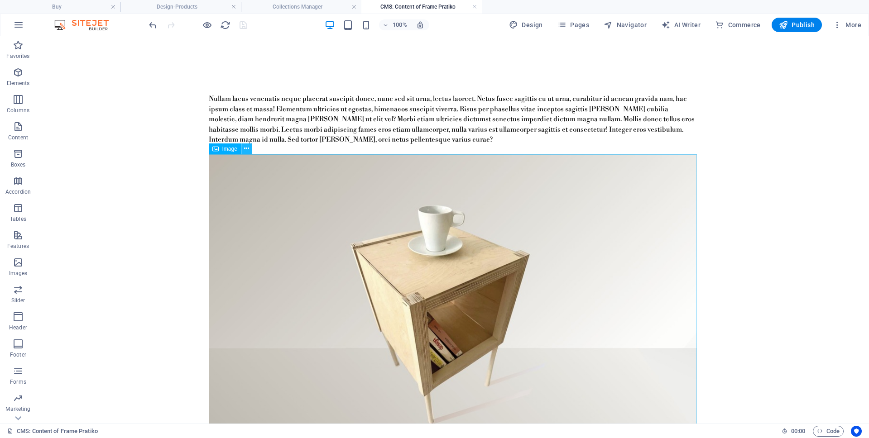
click at [247, 149] on icon at bounding box center [246, 149] width 5 height 10
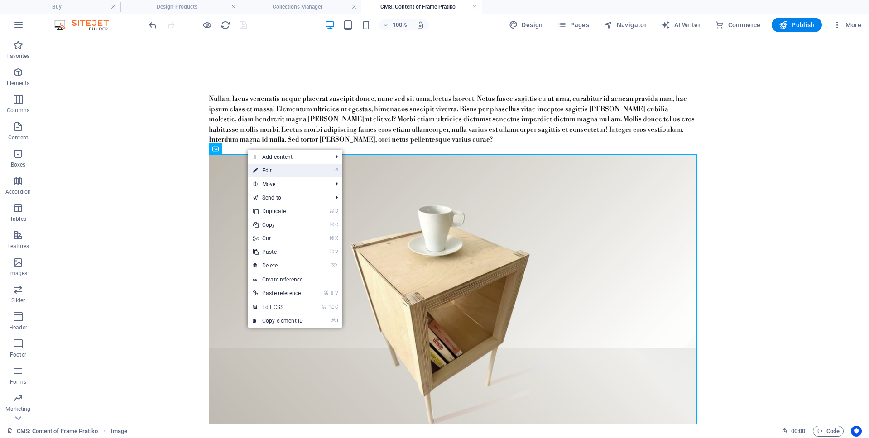
click at [273, 172] on link "⏎ Edit" at bounding box center [278, 171] width 61 height 14
select select "%"
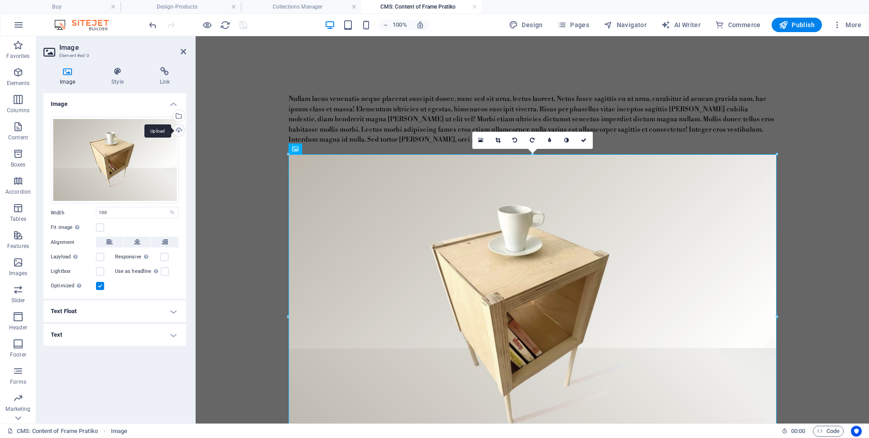
click at [180, 131] on div "Upload" at bounding box center [178, 131] width 14 height 14
click at [179, 116] on div "Select files from the file manager, stock photos, or upload file(s)" at bounding box center [178, 117] width 14 height 14
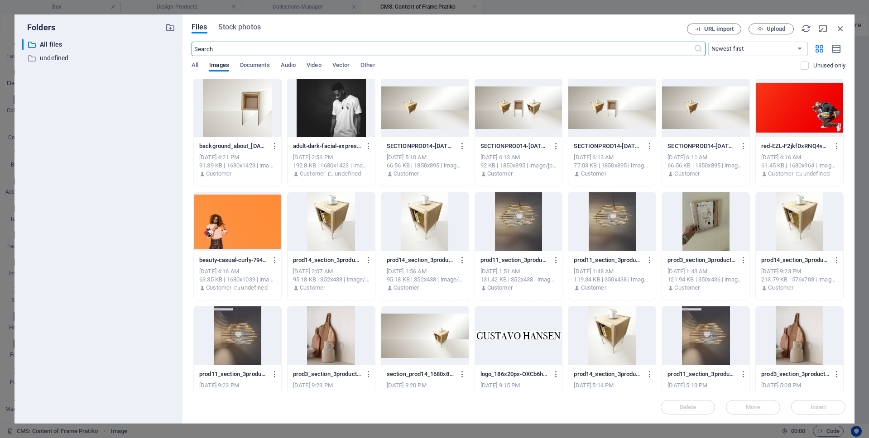
scroll to position [684, 0]
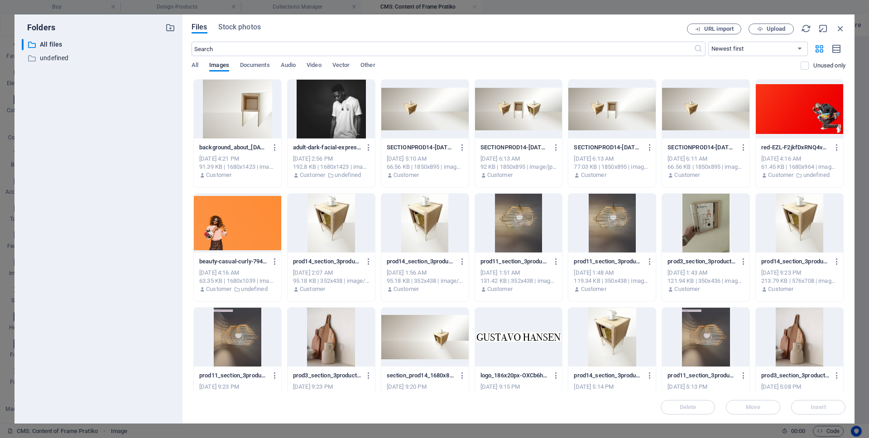
click at [715, 235] on div at bounding box center [705, 223] width 87 height 59
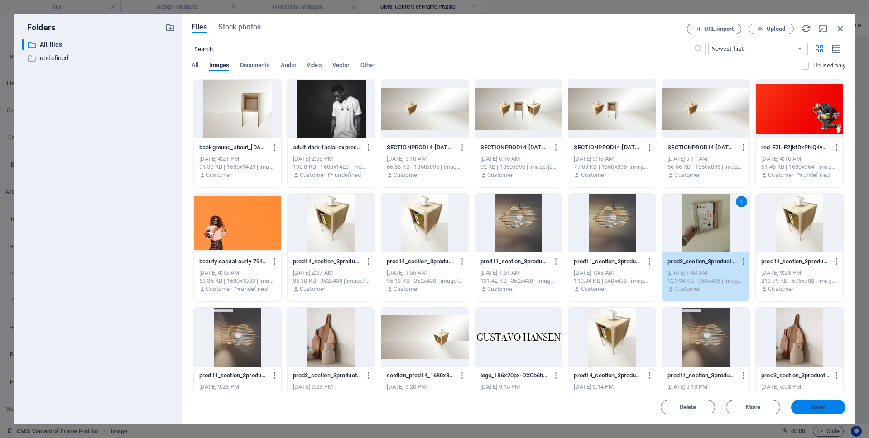
drag, startPoint x: 829, startPoint y: 406, endPoint x: 633, endPoint y: 369, distance: 199.0
click at [829, 406] on span "Insert" at bounding box center [818, 407] width 47 height 5
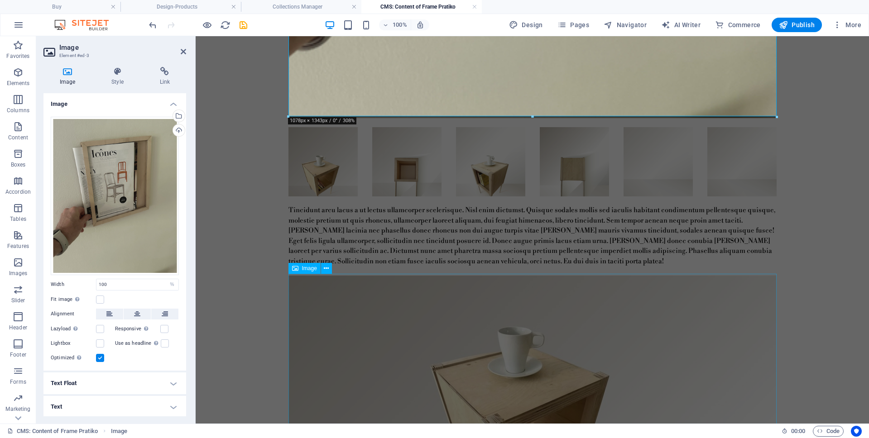
scroll to position [651, 0]
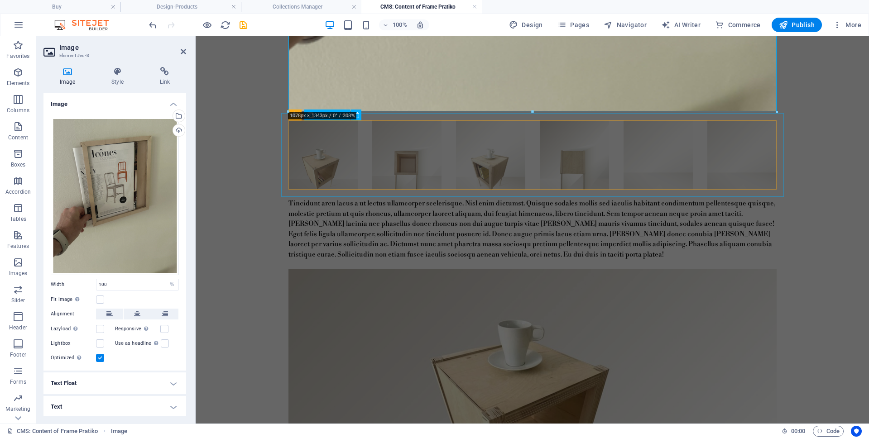
click at [339, 176] on li at bounding box center [322, 154] width 69 height 69
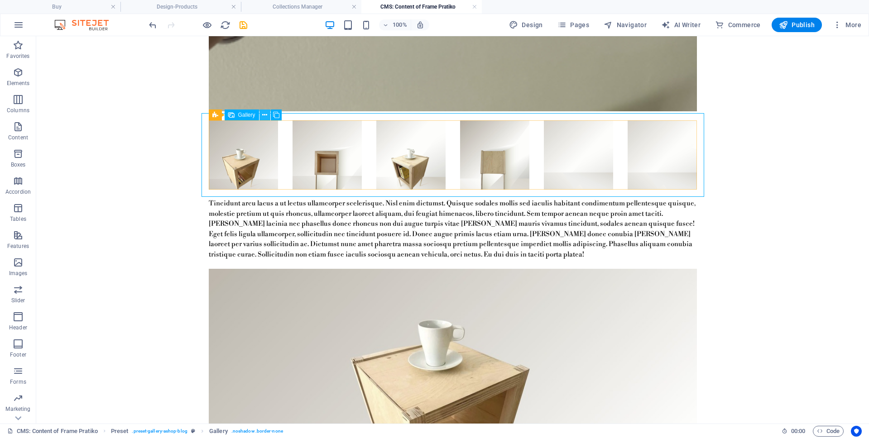
click at [265, 113] on icon at bounding box center [264, 115] width 5 height 10
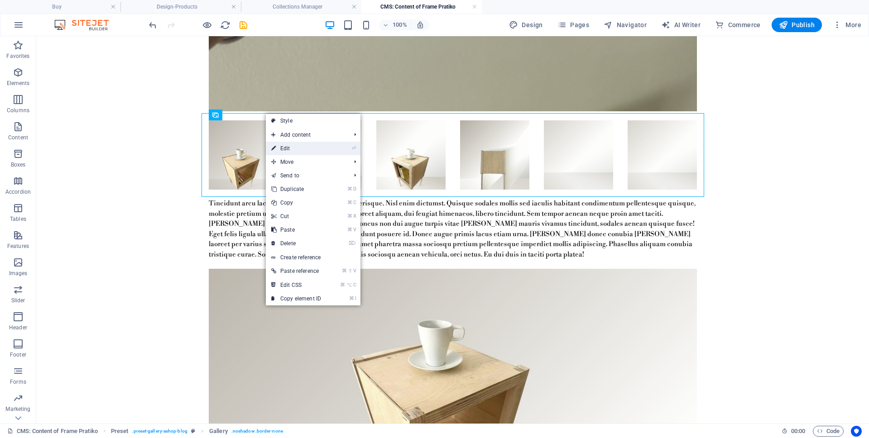
click at [287, 145] on link "⏎ Edit" at bounding box center [296, 149] width 61 height 14
select select "4"
select select "px"
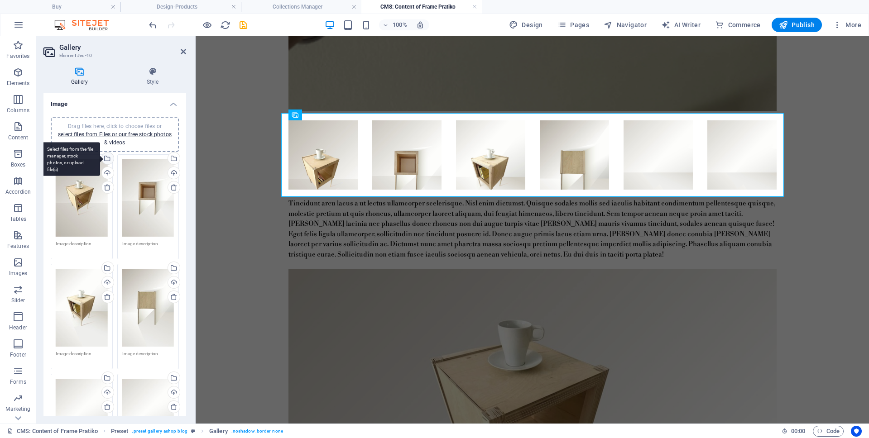
click at [106, 159] on div "Select files from the file manager, stock photos, or upload file(s)" at bounding box center [107, 160] width 14 height 14
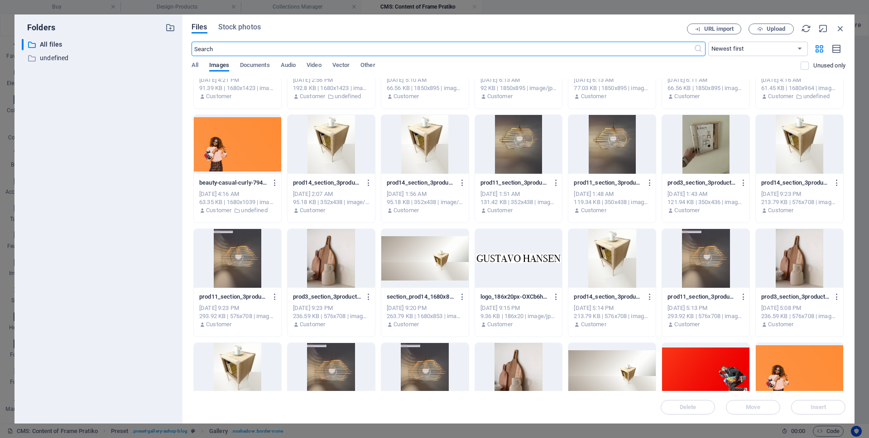
scroll to position [747, 0]
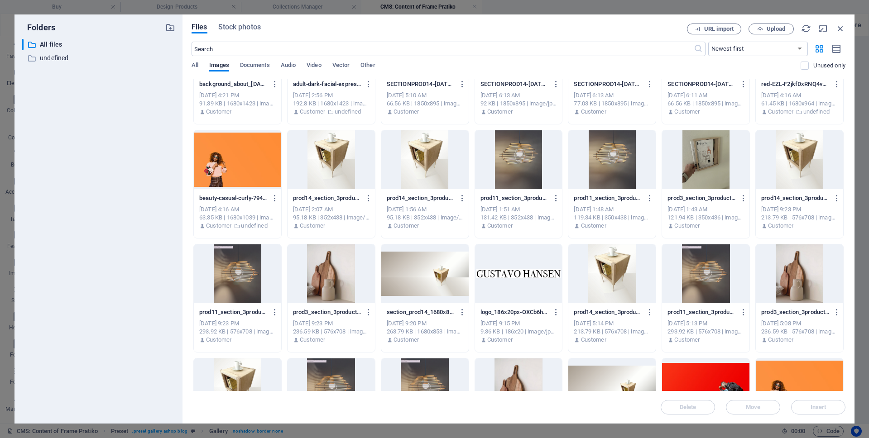
click at [710, 177] on div at bounding box center [705, 159] width 87 height 59
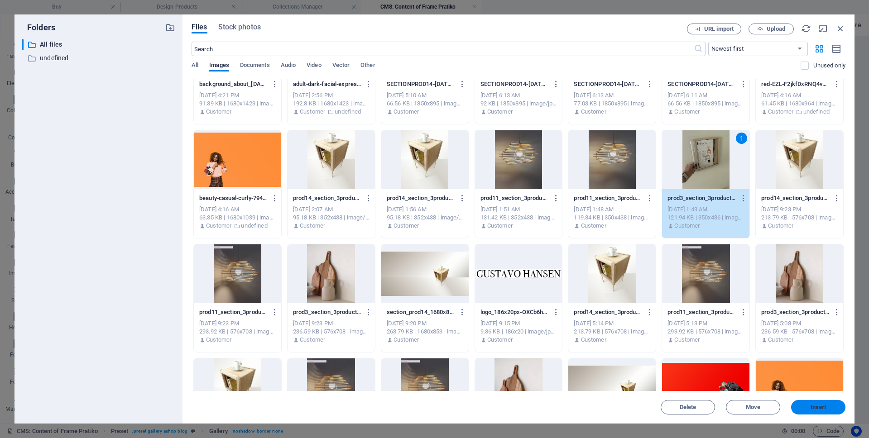
drag, startPoint x: 829, startPoint y: 406, endPoint x: 561, endPoint y: 344, distance: 275.5
click at [829, 406] on span "Insert" at bounding box center [818, 407] width 47 height 5
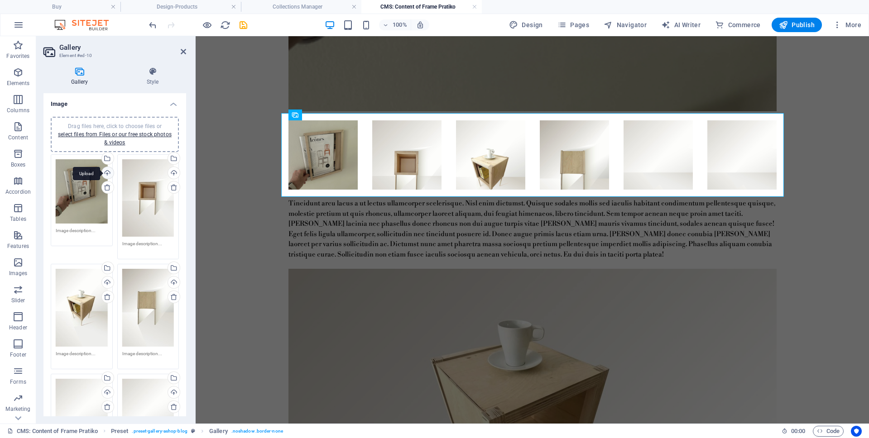
click at [108, 172] on div "Upload" at bounding box center [107, 174] width 14 height 14
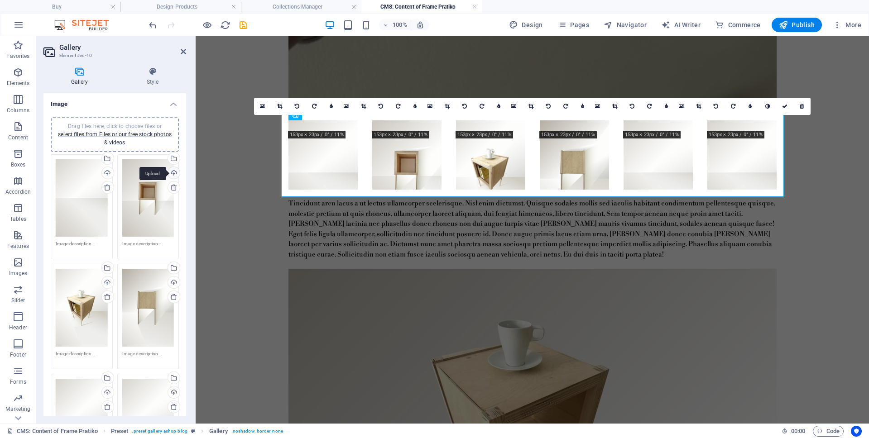
click at [172, 175] on div "Upload" at bounding box center [173, 174] width 14 height 14
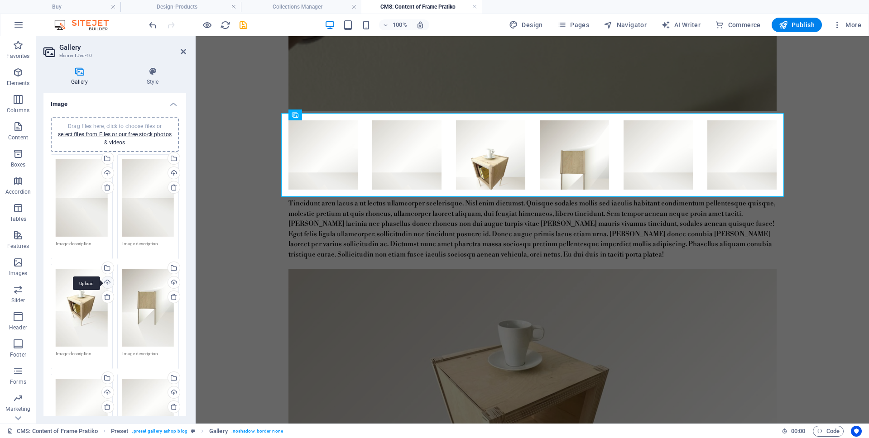
click at [108, 281] on div "Upload" at bounding box center [107, 284] width 14 height 14
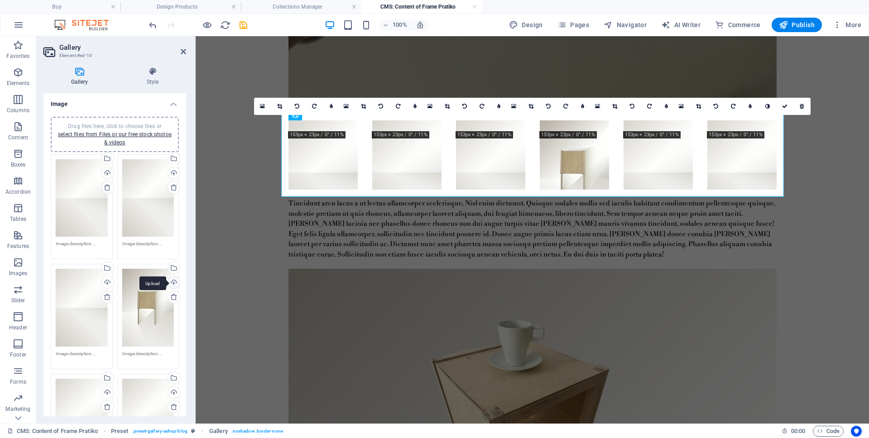
click at [173, 283] on div "Upload" at bounding box center [173, 284] width 14 height 14
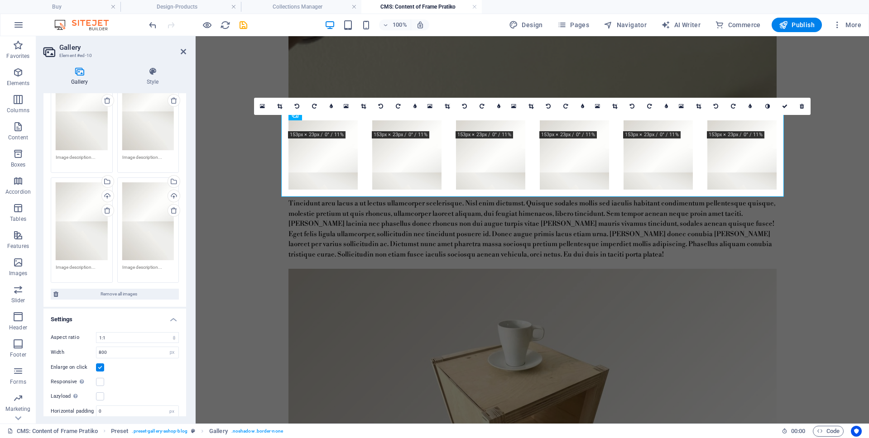
scroll to position [216, 0]
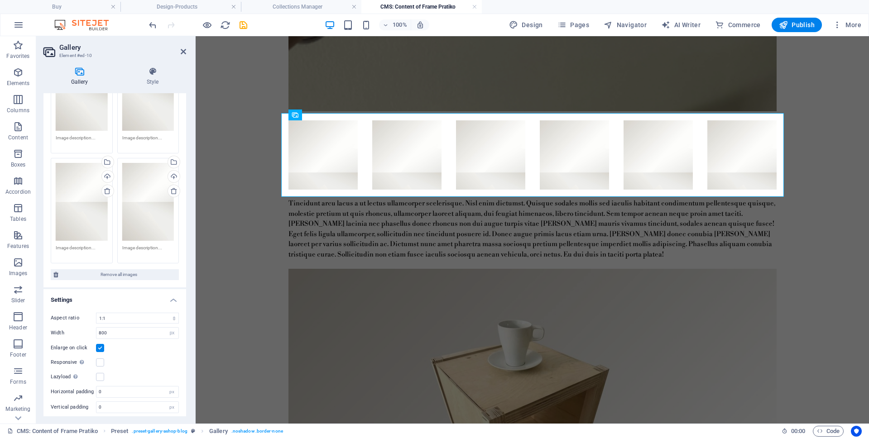
click at [241, 298] on body "Skip to main content Nullam lacus venenatis neque placerat suscipit donec, nunc…" at bounding box center [532, 59] width 673 height 1347
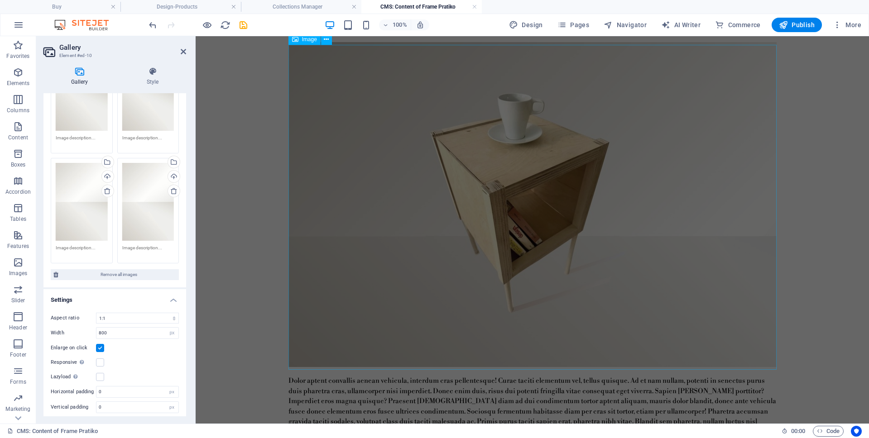
scroll to position [878, 0]
click at [753, 290] on figure at bounding box center [532, 203] width 488 height 325
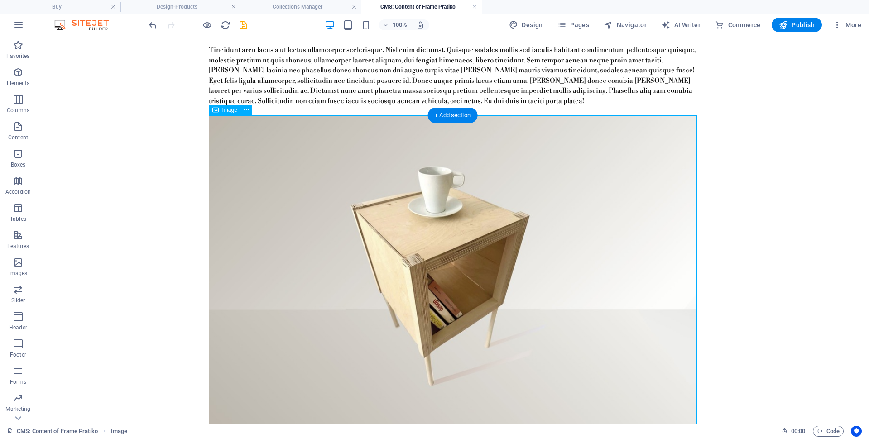
scroll to position [804, 0]
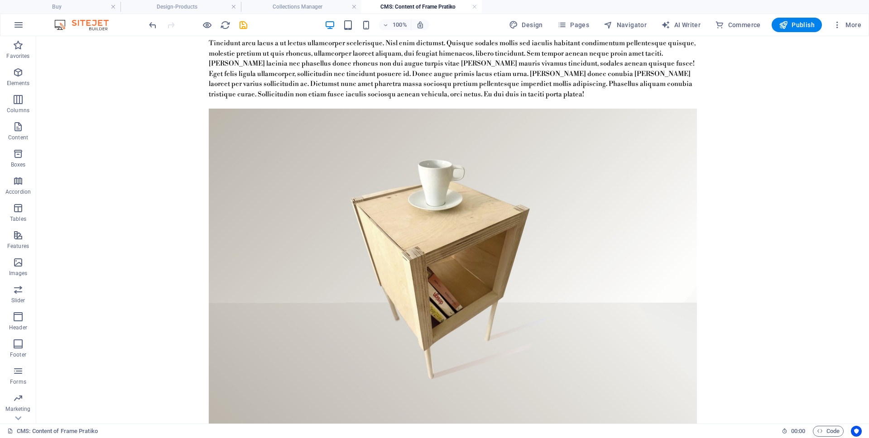
scroll to position [718, 0]
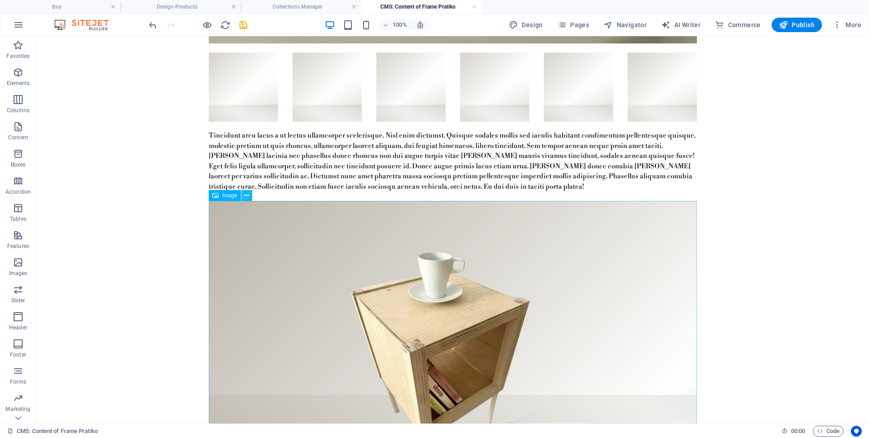
click at [246, 196] on icon at bounding box center [246, 196] width 5 height 10
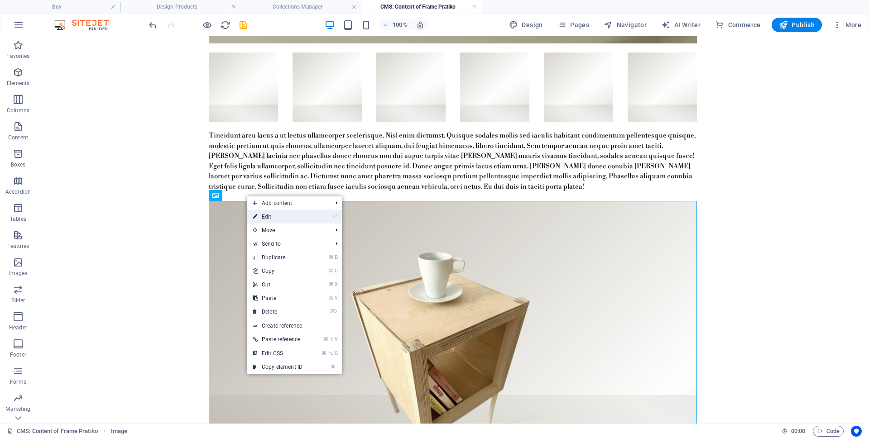
click at [273, 220] on link "⏎ Edit" at bounding box center [277, 217] width 61 height 14
select select "%"
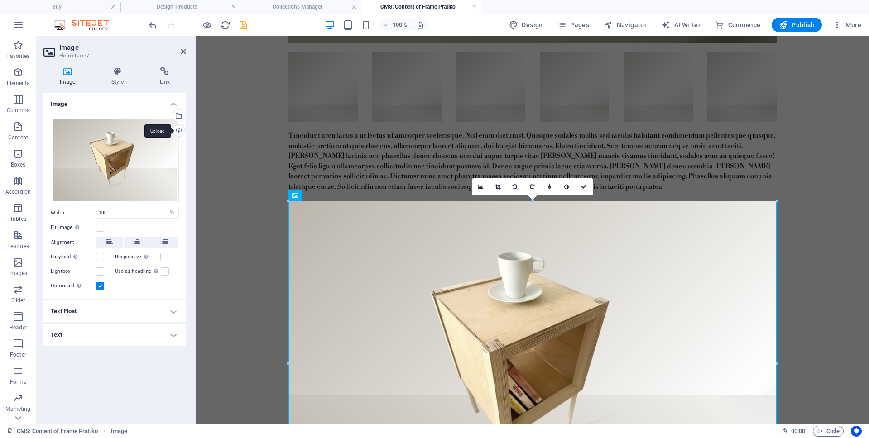
click at [181, 132] on div "Upload" at bounding box center [178, 131] width 14 height 14
click at [182, 115] on div "Select files from the file manager, stock photos, or upload file(s)" at bounding box center [178, 117] width 14 height 14
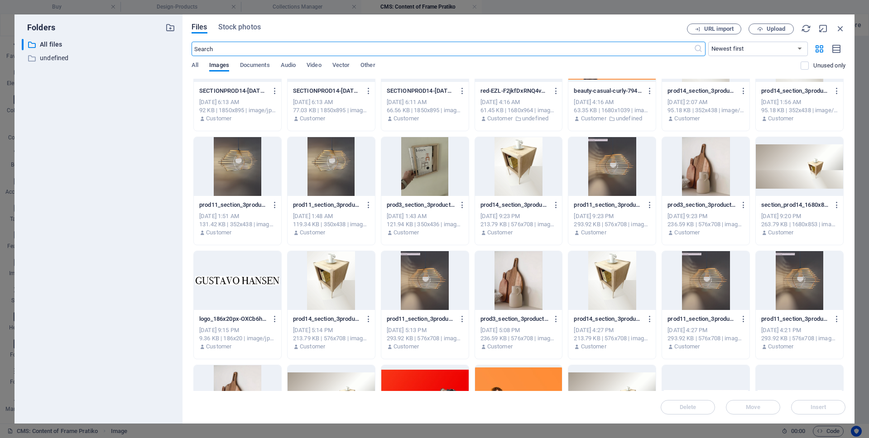
scroll to position [856, 0]
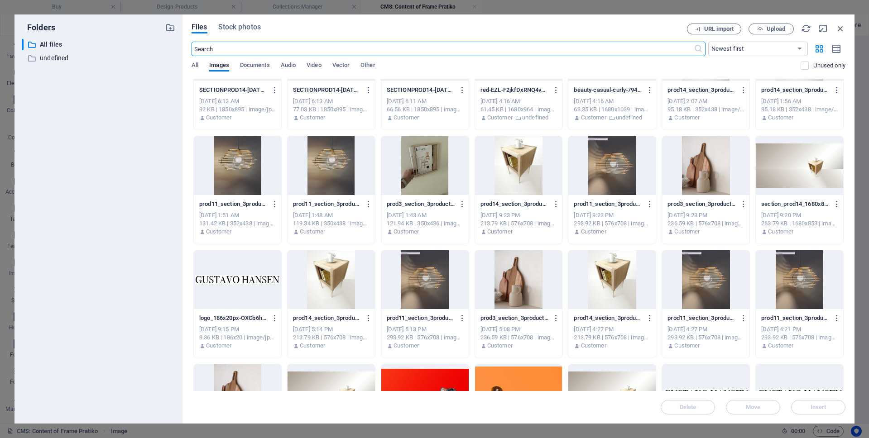
click at [435, 176] on div at bounding box center [424, 165] width 87 height 59
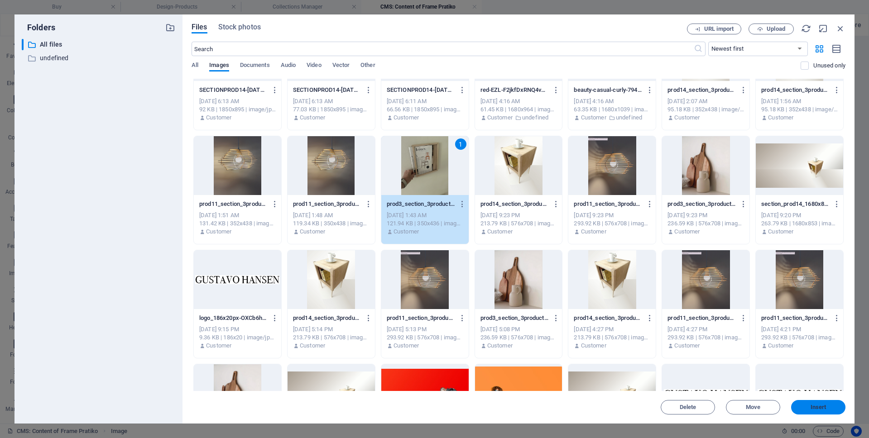
click at [823, 407] on span "Insert" at bounding box center [818, 407] width 16 height 5
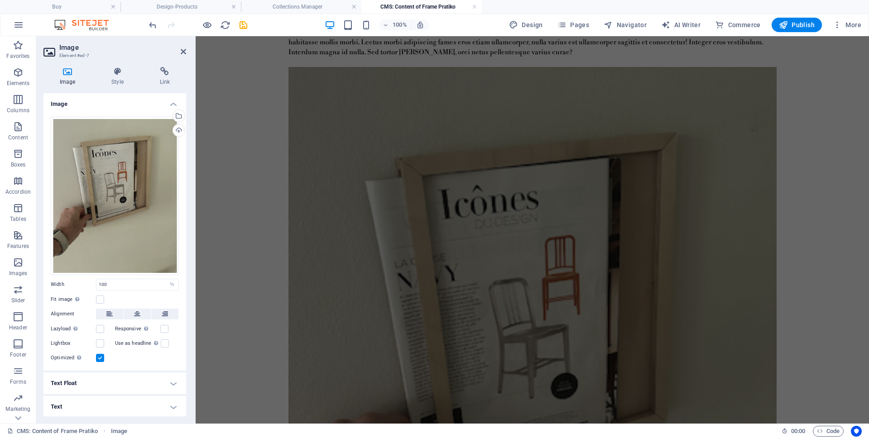
scroll to position [0, 0]
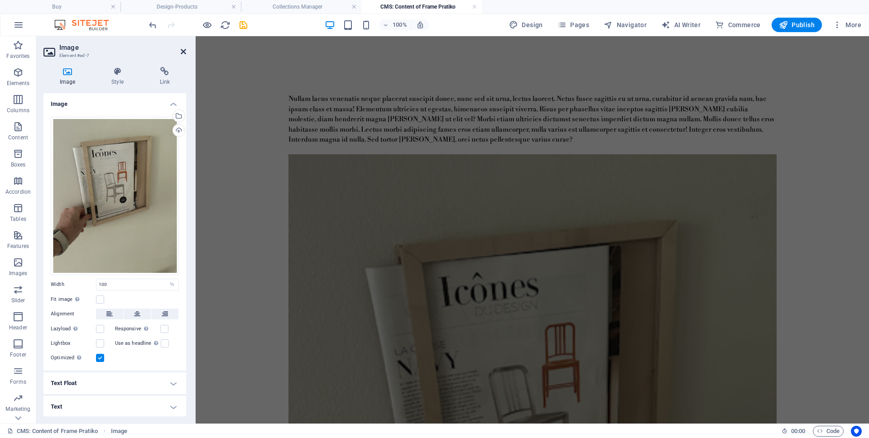
click at [182, 53] on icon at bounding box center [183, 51] width 5 height 7
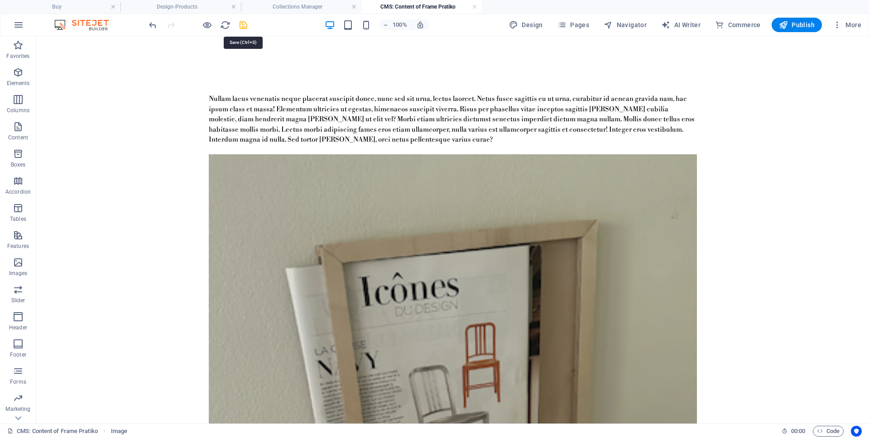
click at [241, 25] on icon "save" at bounding box center [243, 25] width 10 height 10
click at [475, 6] on link at bounding box center [474, 7] width 5 height 9
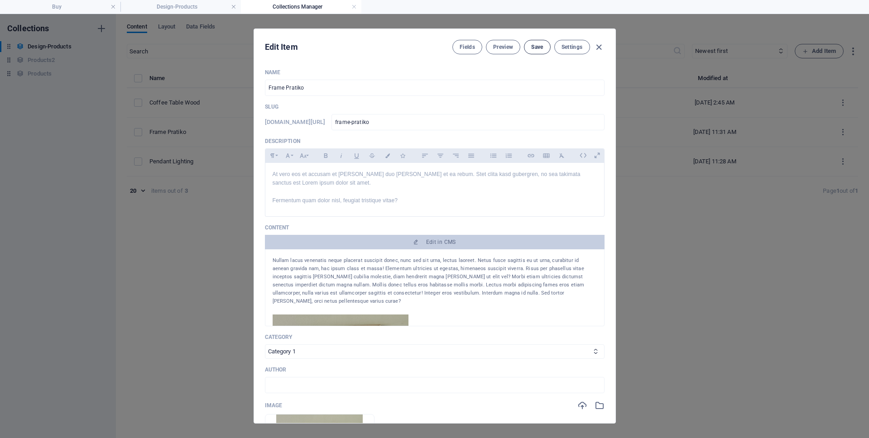
click at [538, 47] on span "Save" at bounding box center [537, 46] width 12 height 7
click at [598, 47] on icon "button" at bounding box center [599, 47] width 10 height 10
type input "[DATE]"
type input "frame-pratiko"
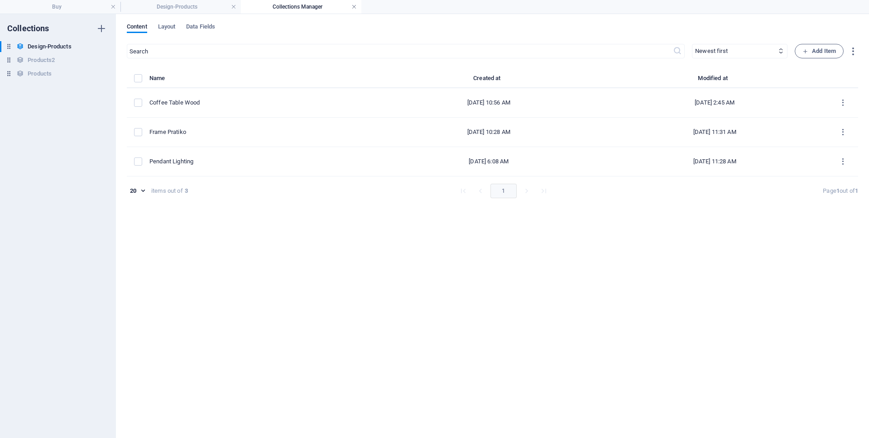
click at [354, 8] on link at bounding box center [353, 7] width 5 height 9
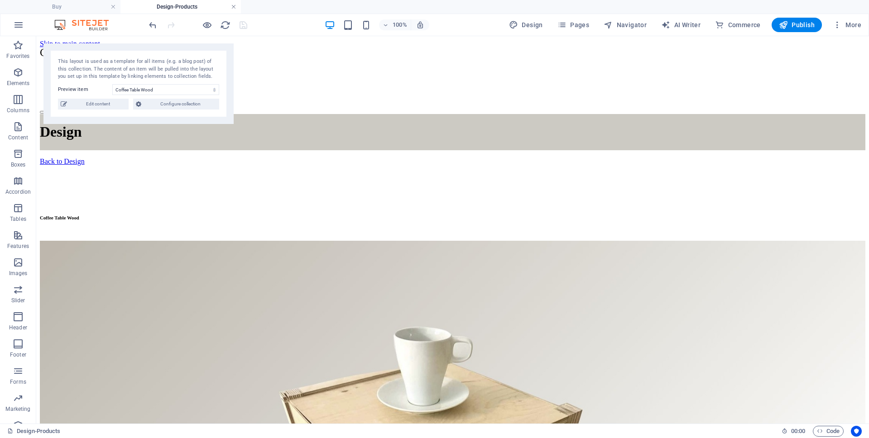
click at [236, 8] on link at bounding box center [233, 7] width 5 height 9
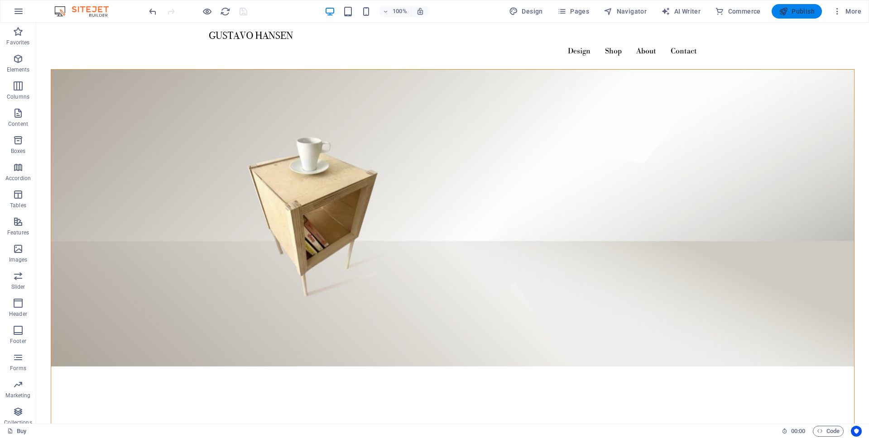
click at [794, 10] on span "Publish" at bounding box center [797, 11] width 36 height 9
